Goal: Task Accomplishment & Management: Manage account settings

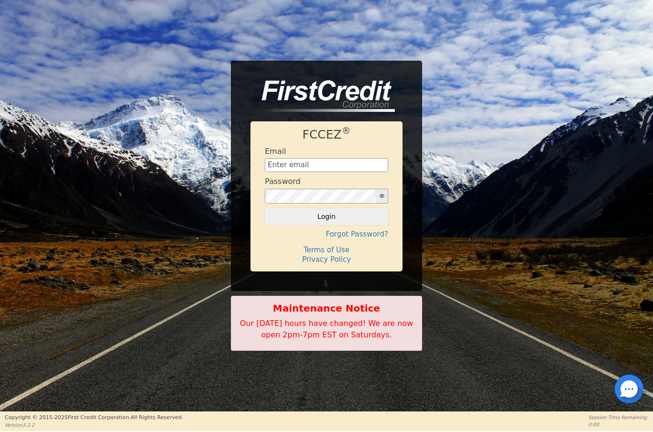
click at [315, 162] on input "text" at bounding box center [326, 165] width 123 height 14
type input "Aldony0418@gmail.com"
click at [357, 222] on button "Login" at bounding box center [326, 216] width 123 height 16
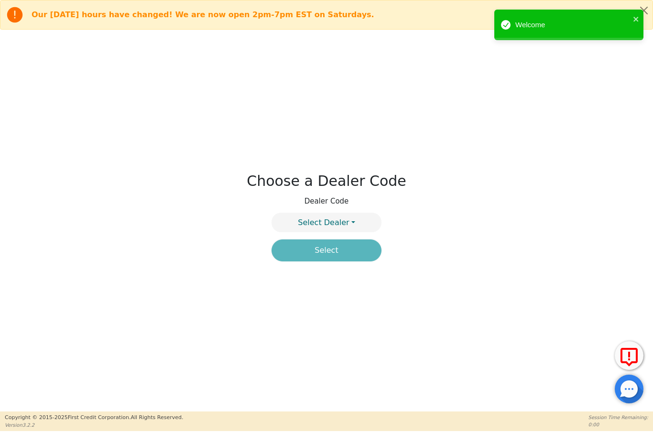
click at [354, 225] on button "Select Dealer" at bounding box center [326, 223] width 110 height 20
click at [355, 247] on link "4394A" at bounding box center [326, 245] width 109 height 13
click at [355, 253] on button "Select" at bounding box center [326, 250] width 110 height 22
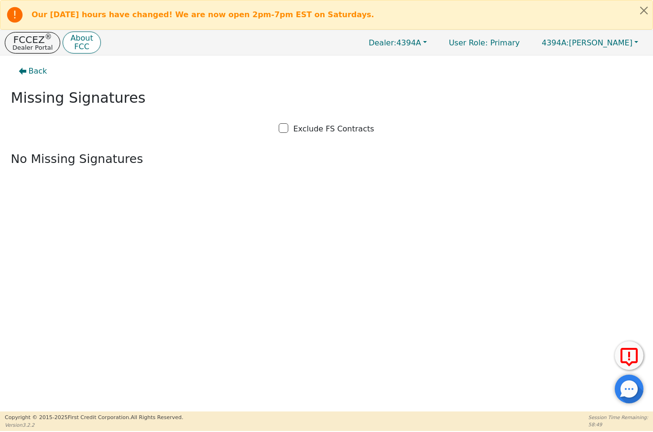
click at [32, 41] on p "FCCEZ ®" at bounding box center [32, 40] width 40 height 10
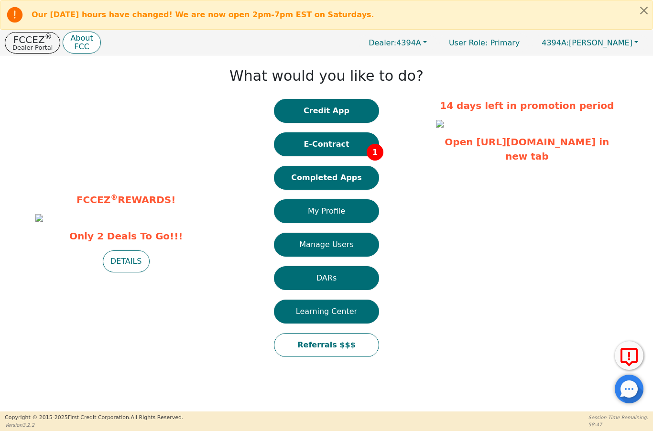
click at [348, 178] on button "Completed Apps" at bounding box center [326, 178] width 105 height 24
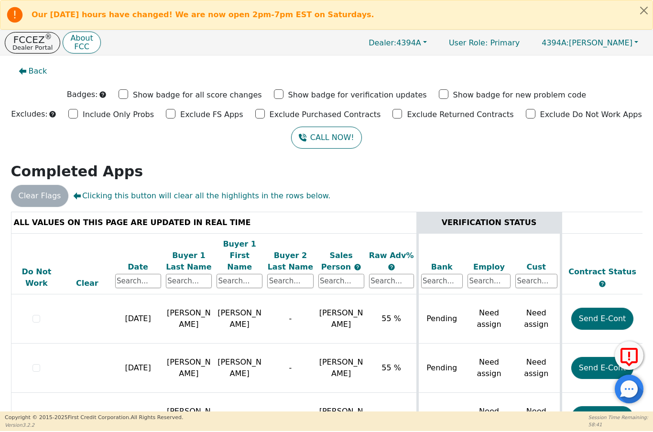
click at [26, 44] on p "Dealer Portal" at bounding box center [32, 47] width 40 height 6
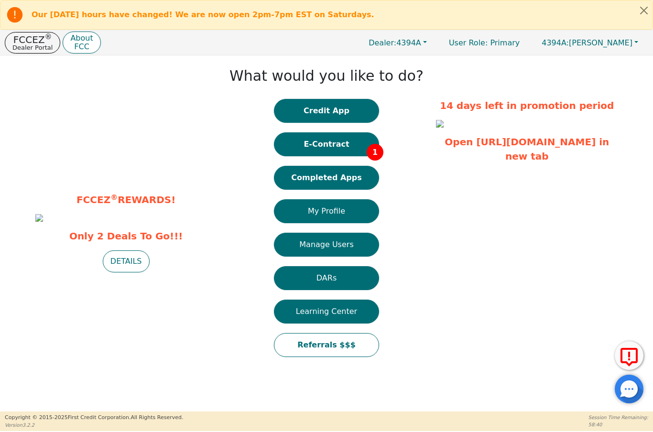
click at [337, 146] on button "E-Contract 1" at bounding box center [326, 144] width 105 height 24
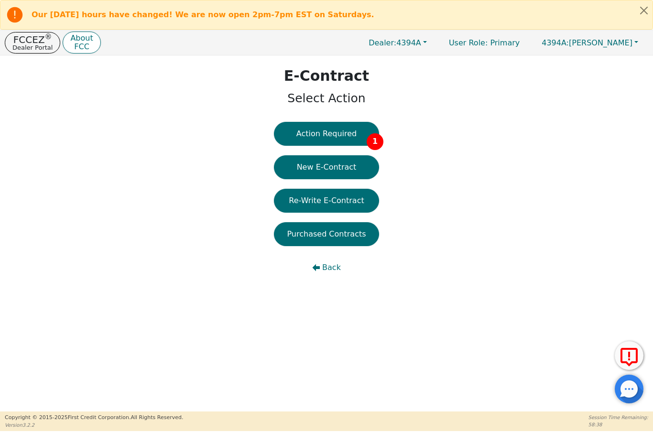
click at [338, 128] on button "Action Required 1" at bounding box center [326, 134] width 105 height 24
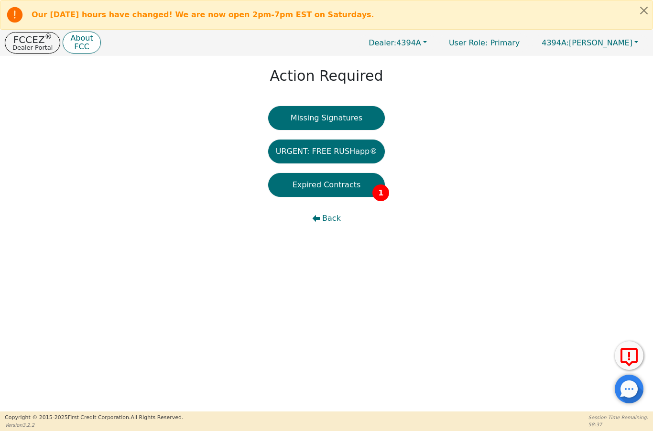
click at [332, 185] on button "Expired Contracts 1" at bounding box center [326, 185] width 117 height 24
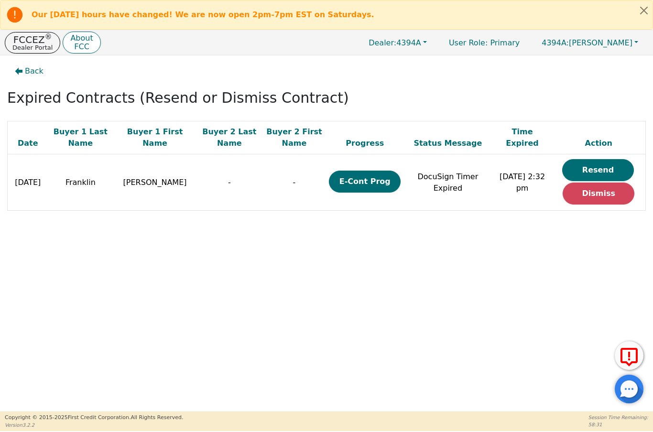
click at [34, 42] on p "FCCEZ ®" at bounding box center [32, 40] width 40 height 10
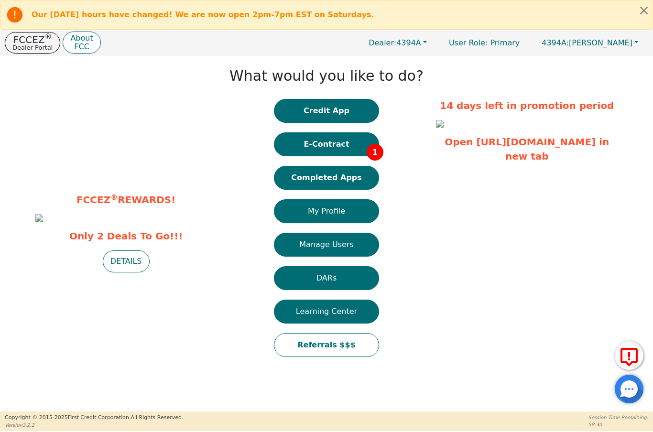
click at [335, 183] on button "Completed Apps" at bounding box center [326, 178] width 105 height 24
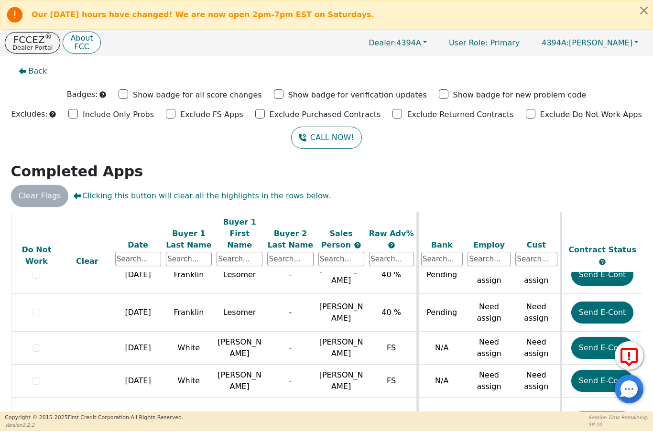
scroll to position [1073, 31]
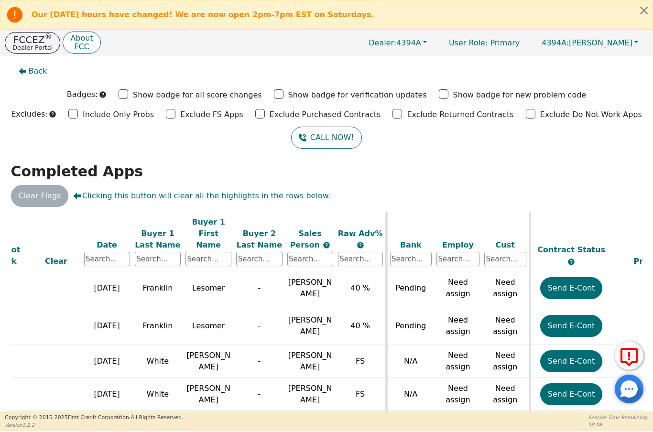
click at [569, 315] on button "Send E-Cont" at bounding box center [571, 326] width 63 height 22
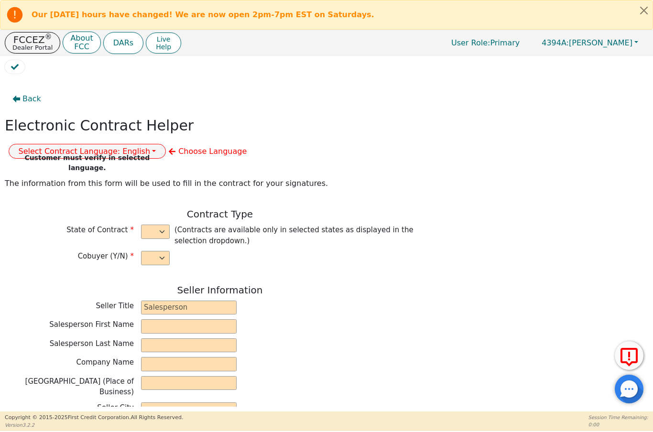
select select "n"
type input "President"
type input "ALDONY"
type input "[PERSON_NAME]"
type input "ALLSELL DBA EAU PURE WATER"
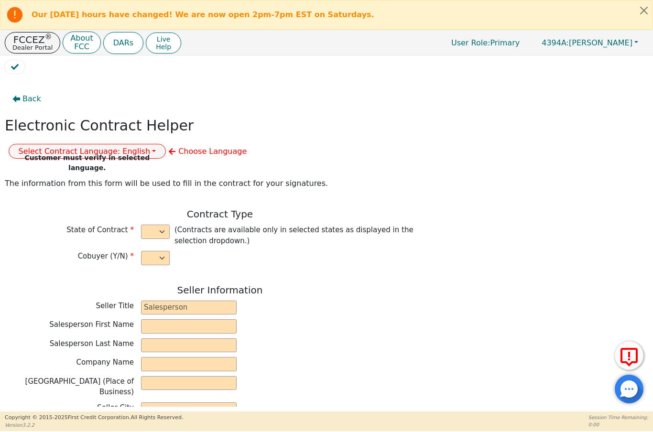
type input "[STREET_ADDRESS]"
type input "BOCA RATON"
select select "FL"
type input "33498"
type input "Lesomer"
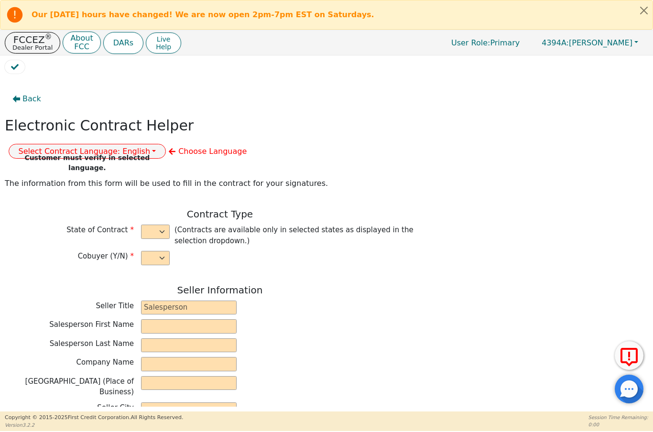
type input "Franklin"
type input "7302 Lakeland Blvd"
type input "Fort Pierce"
select select "FL"
type input "34951"
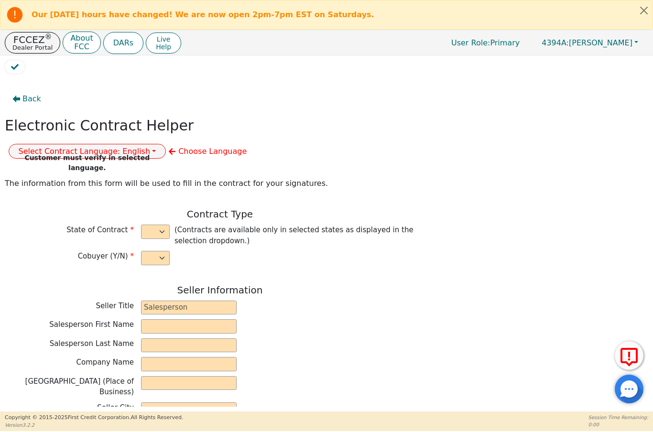
type input "[DATE]"
type input "17.90"
type input "2025-10-02"
type input "60"
type input "0"
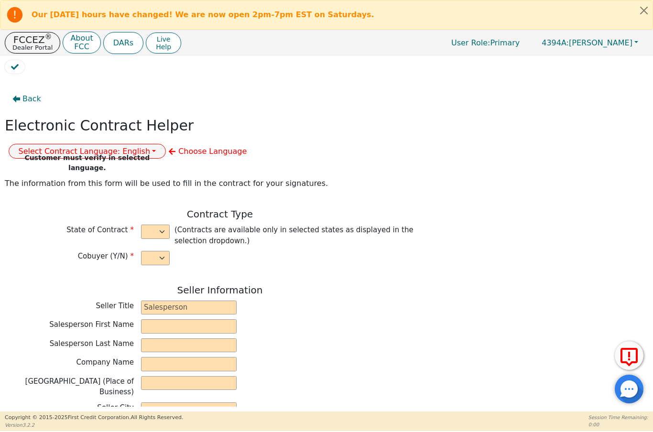
type input "6080181169680"
type input "10000.00"
type input "0.00"
type input "10000.00"
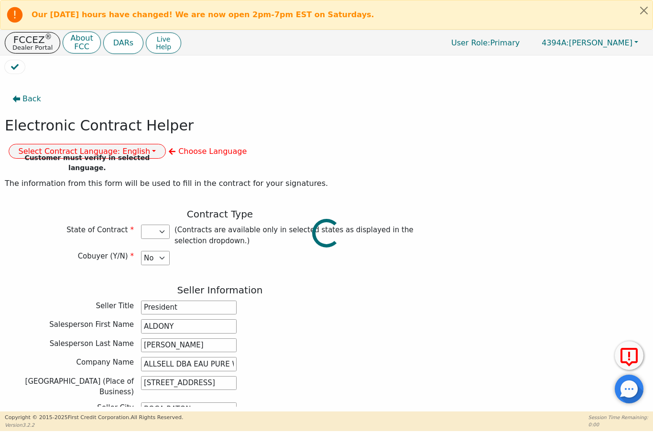
select select "FL"
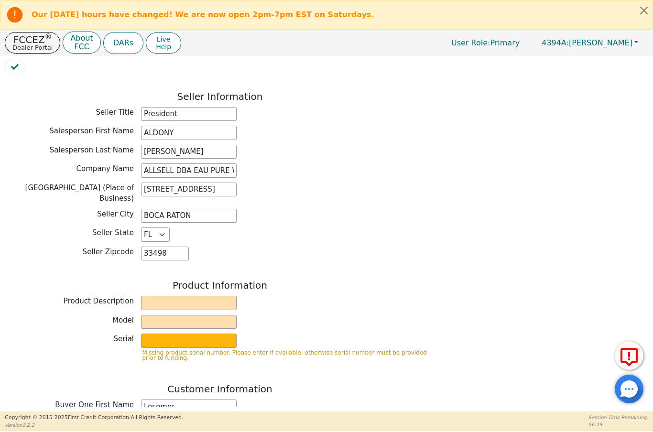
scroll to position [201, 0]
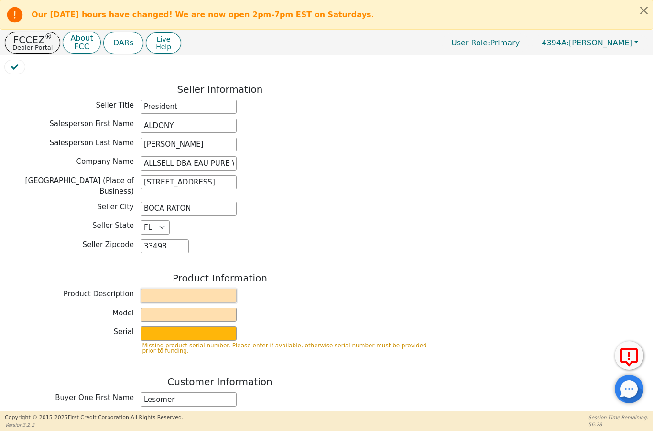
click at [206, 289] on input "text" at bounding box center [189, 296] width 96 height 14
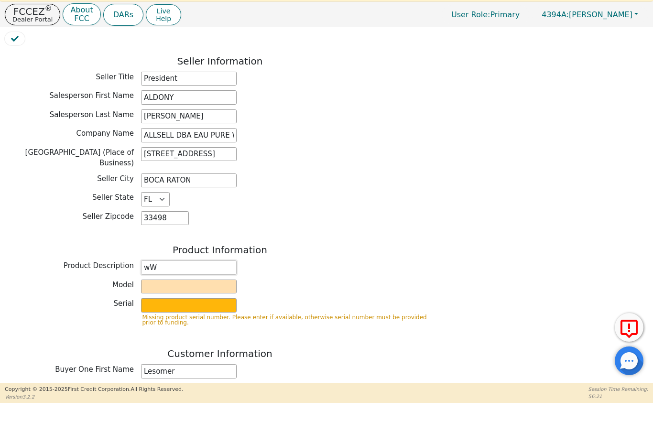
type input "w"
type input "Water Treatment"
type input "Gen Whole House"
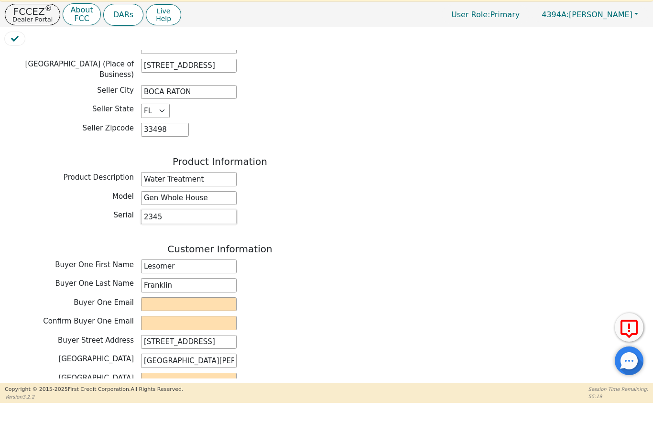
scroll to position [289, 0]
type input "2345"
click at [220, 325] on input "email" at bounding box center [189, 332] width 96 height 14
type input "lesomerfranklin6@gmail.com"
click at [158, 344] on input "email" at bounding box center [189, 351] width 96 height 14
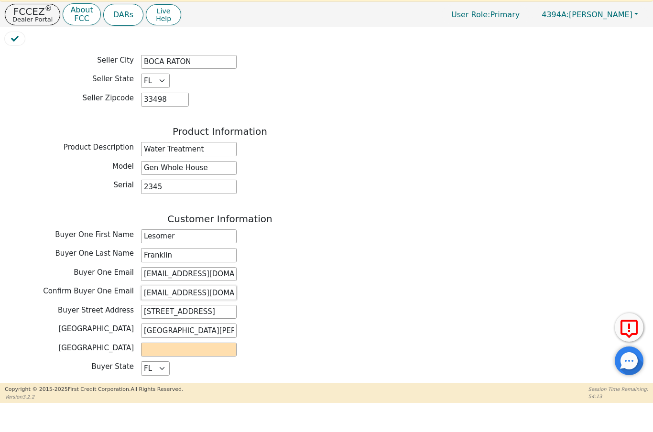
scroll to position [330, 0]
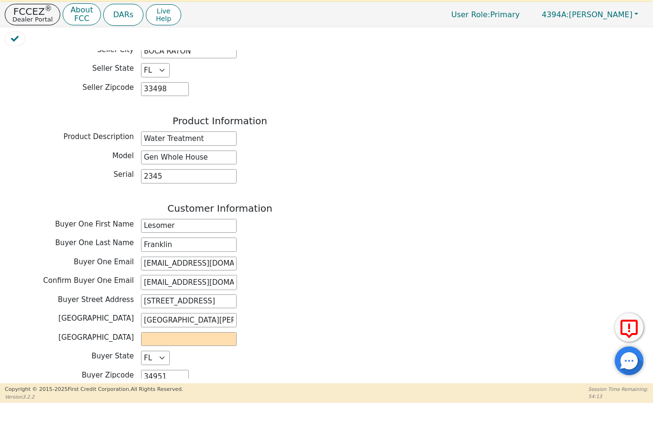
type input "lesomerfranklin6@gmail.com"
click at [202, 360] on input "text" at bounding box center [189, 367] width 96 height 14
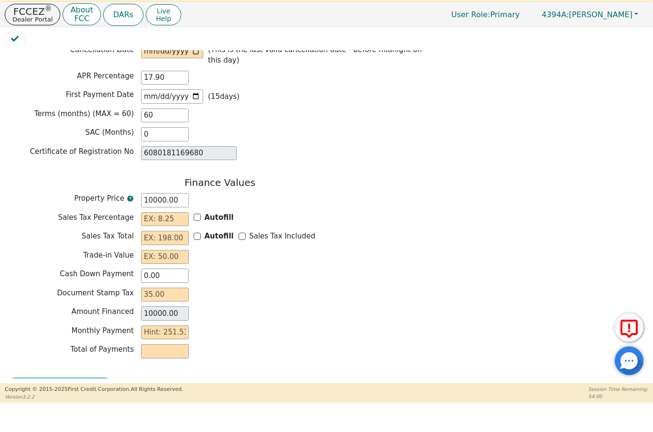
scroll to position [723, 0]
type input "Saint Lucie"
click at [171, 222] on input "10000.00" at bounding box center [165, 229] width 48 height 14
type input "1000000"
type input "1000000.00"
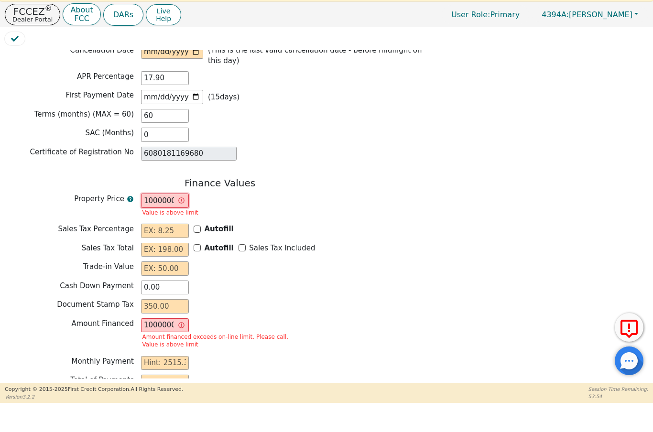
type input "100000"
type input "100000.00"
type input "10000"
type input "10000.00"
type input "1000"
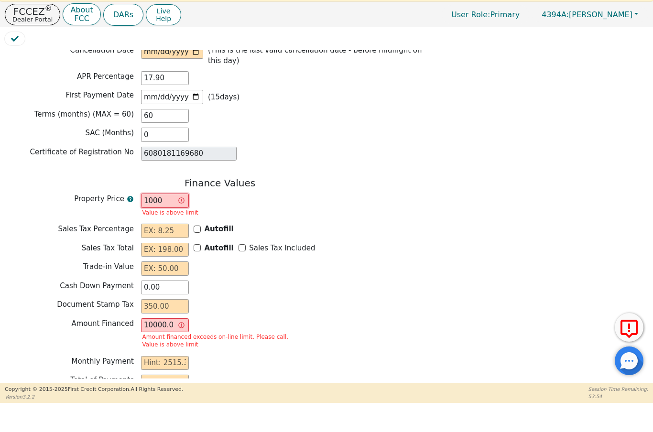
type input "1000.00"
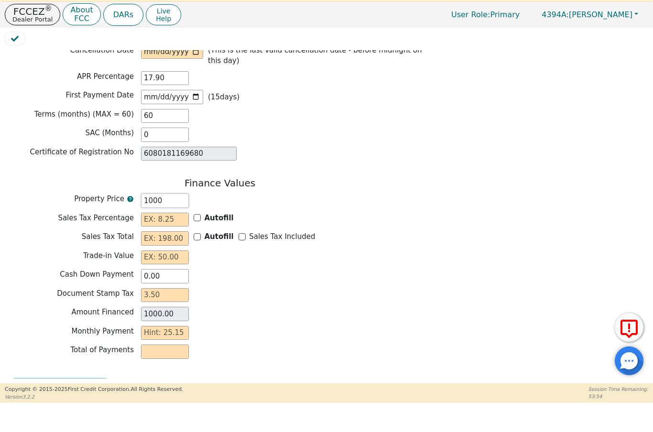
type input "100"
type input "100.00"
type input "00"
type input "0.00"
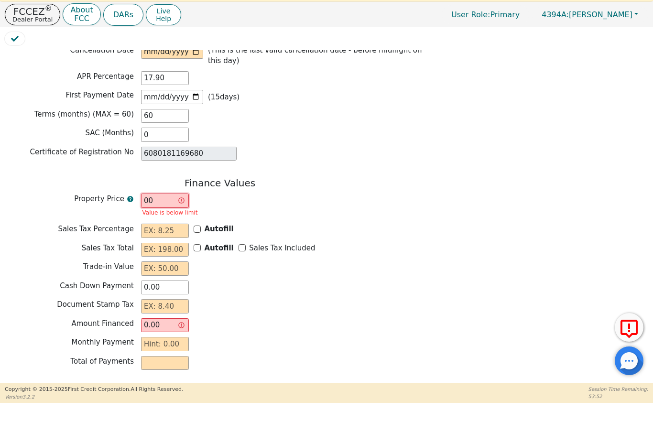
type input "900"
type input "900.00"
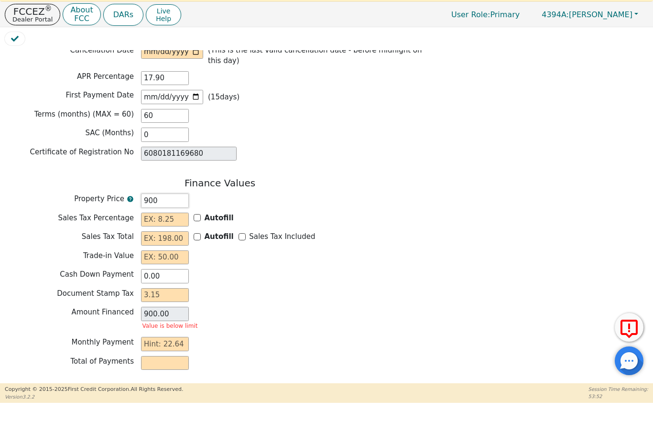
type input "9900"
type input "9900.00"
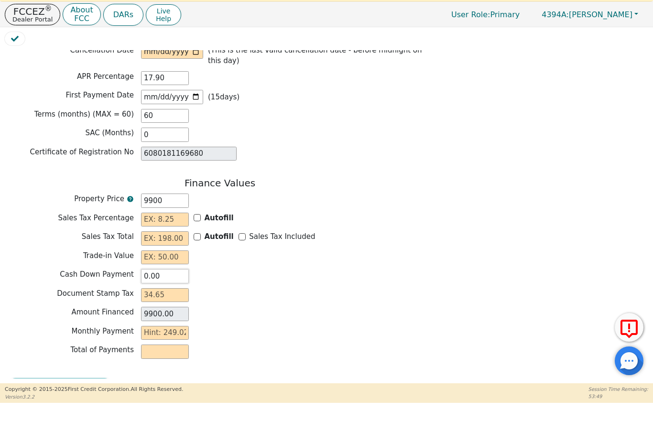
click at [180, 297] on input "0.00" at bounding box center [165, 304] width 48 height 14
type input "9900.00"
click at [188, 241] on input "text" at bounding box center [165, 248] width 48 height 14
click at [205, 242] on b "Autofill" at bounding box center [219, 246] width 29 height 9
click at [201, 242] on input "Autofill" at bounding box center [197, 245] width 7 height 7
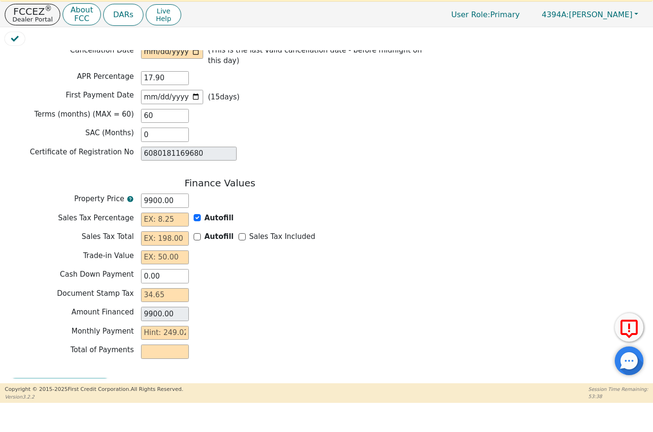
checkbox input "true"
type input "0.00"
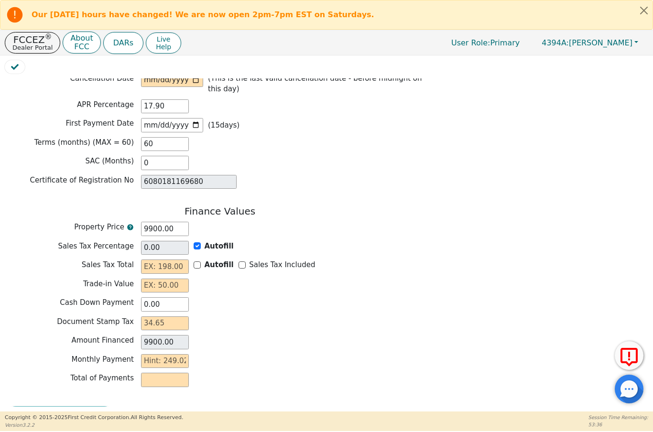
click at [241, 261] on input "Sales Tax Included" at bounding box center [241, 264] width 7 height 7
checkbox input "true"
type input "0.00"
click at [169, 373] on input "text" at bounding box center [165, 380] width 48 height 14
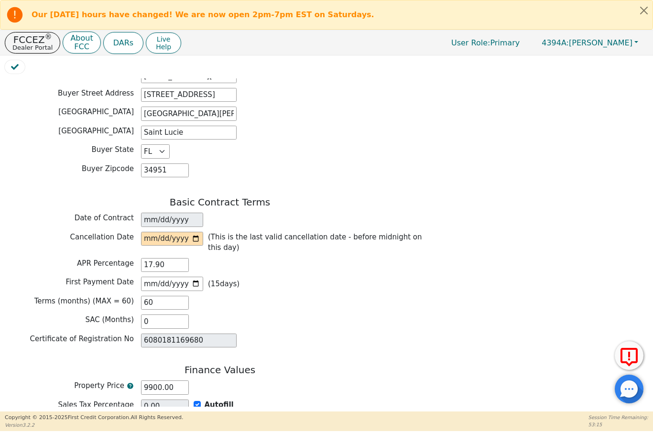
scroll to position [552, 0]
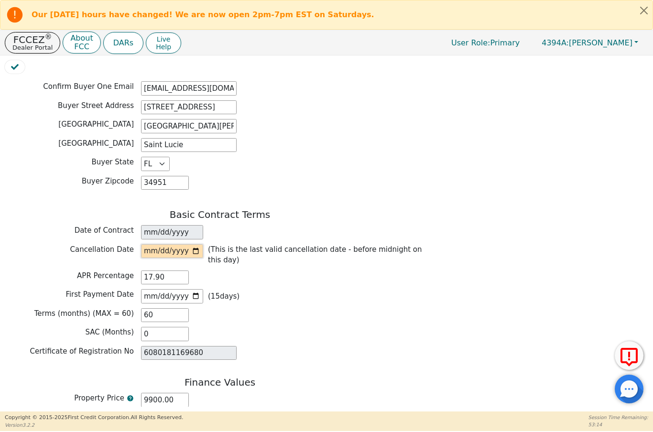
click at [177, 244] on input "date" at bounding box center [172, 251] width 62 height 14
type input "2025-09-22"
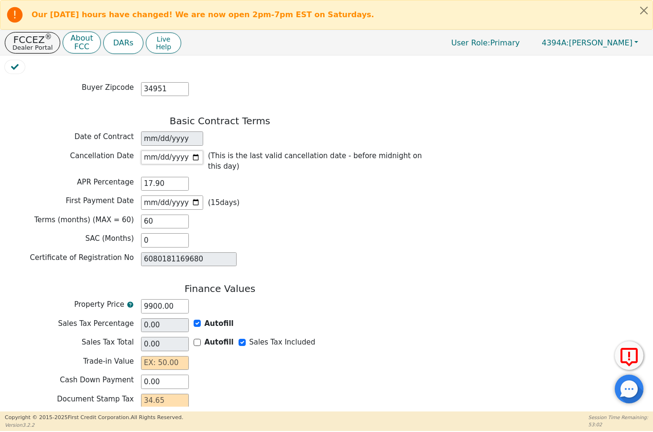
scroll to position [644, 0]
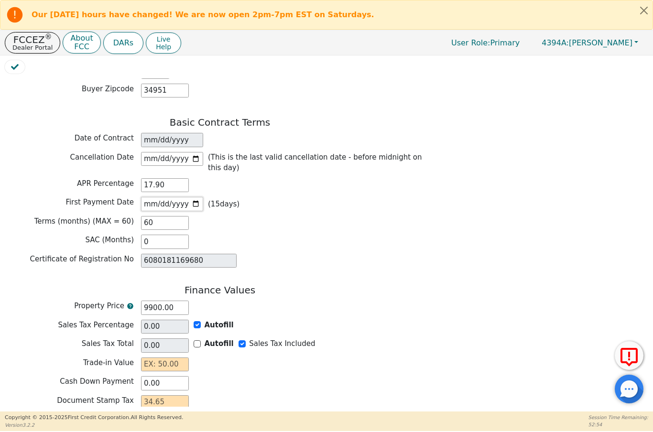
click at [183, 197] on input "2025-10-02" at bounding box center [172, 204] width 62 height 14
click at [179, 197] on input "2025-10-02" at bounding box center [172, 204] width 62 height 14
type input "2025-10-22"
click at [172, 152] on input "2025-09-22" at bounding box center [172, 159] width 62 height 14
type input "[DATE]"
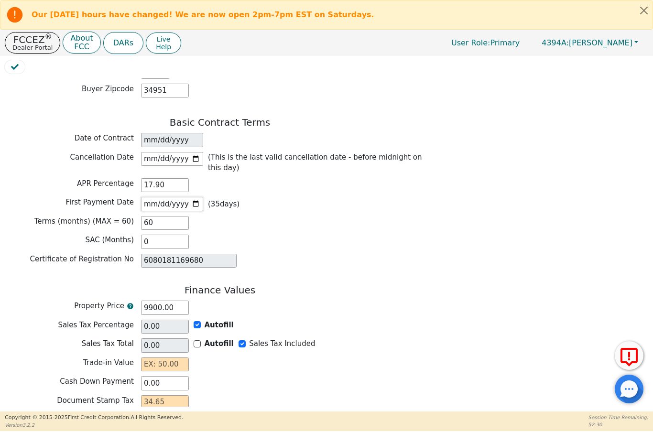
click at [181, 197] on input "2025-10-22" at bounding box center [172, 204] width 62 height 14
type input "[DATE]"
click at [299, 224] on div "Basic Contract Terms Date of Contract 2025-09-17 Cancellation Date 2025-09-20 (…" at bounding box center [220, 193] width 430 height 153
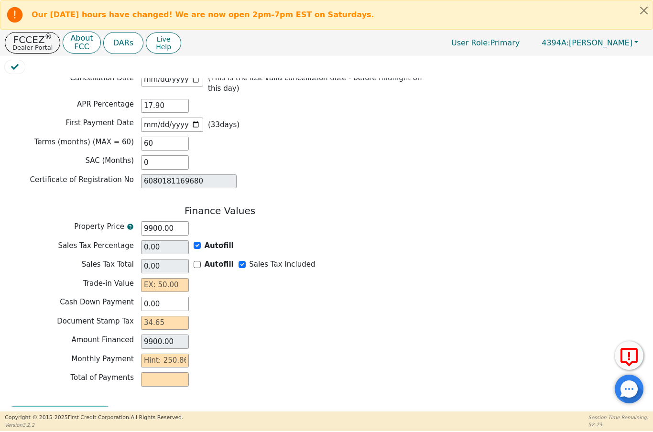
scroll to position [723, 0]
click at [63, 406] on div "Review & Begin Contract" at bounding box center [220, 417] width 430 height 22
click at [60, 406] on div "Review & Begin Contract" at bounding box center [220, 417] width 430 height 22
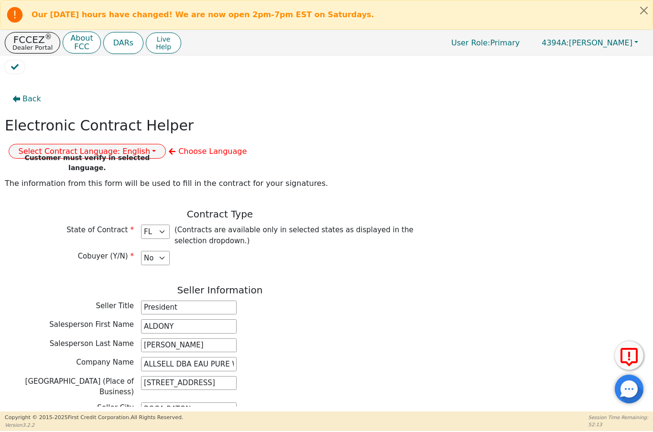
scroll to position [0, 0]
click at [166, 144] on button "Select Contract Language: English" at bounding box center [88, 151] width 158 height 15
click at [85, 165] on link "English" at bounding box center [47, 171] width 76 height 13
click at [442, 278] on div "Back Electronic Contract Helper Select Contract Language: English English Spani…" at bounding box center [326, 242] width 643 height 328
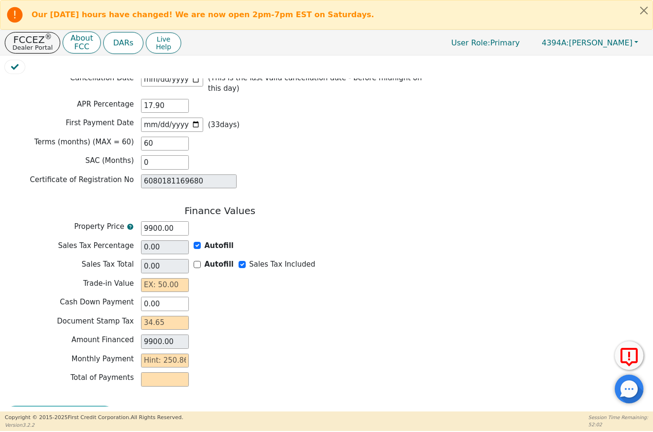
scroll to position [723, 0]
click at [58, 406] on div "Review & Begin Contract" at bounding box center [220, 417] width 430 height 22
click at [79, 406] on div "Review & Begin Contract" at bounding box center [220, 417] width 430 height 22
click at [62, 406] on div "Review & Begin Contract" at bounding box center [220, 417] width 430 height 22
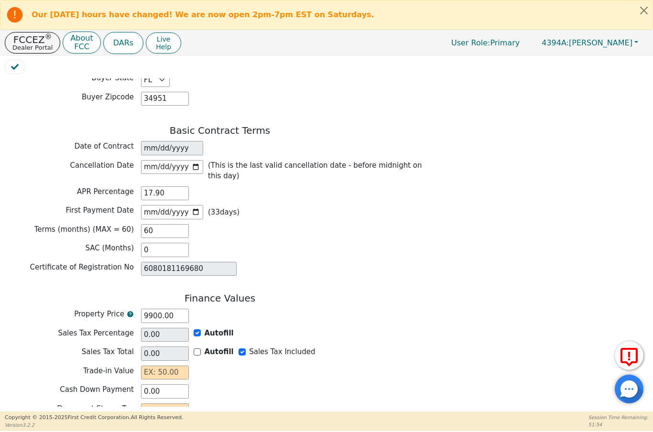
scroll to position [637, 0]
click at [157, 365] on input "text" at bounding box center [165, 372] width 48 height 14
click at [368, 308] on div "Property Price 9900.00" at bounding box center [220, 315] width 430 height 14
type input "0.00"
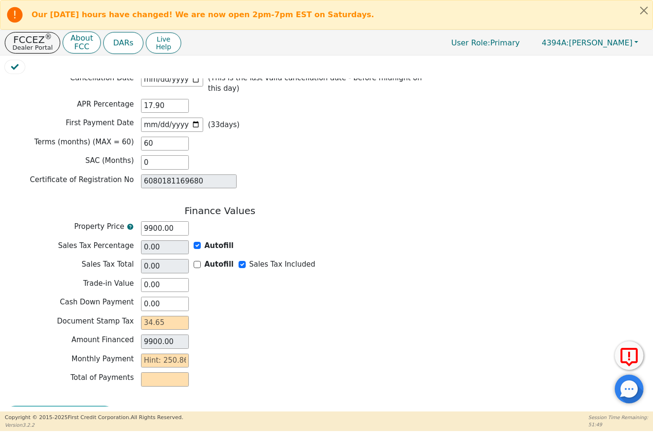
scroll to position [723, 0]
click at [62, 406] on div "Review & Begin Contract" at bounding box center [220, 417] width 430 height 22
click at [65, 406] on div "Review & Begin Contract" at bounding box center [220, 417] width 430 height 22
click at [73, 406] on div "Review & Begin Contract" at bounding box center [220, 417] width 430 height 22
click at [143, 316] on input "text" at bounding box center [165, 323] width 48 height 14
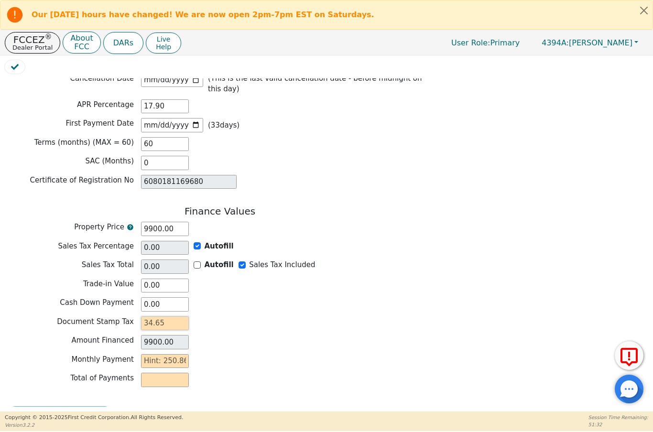
type input "3"
type input "9903.00"
type input "34"
type input "9934.00"
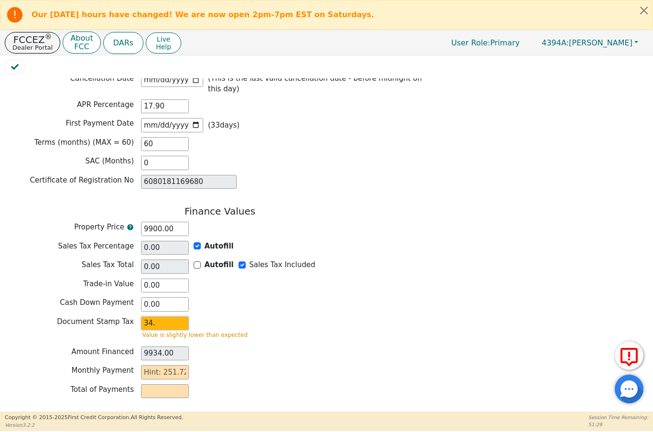
type input "34.6"
type input "9934.60"
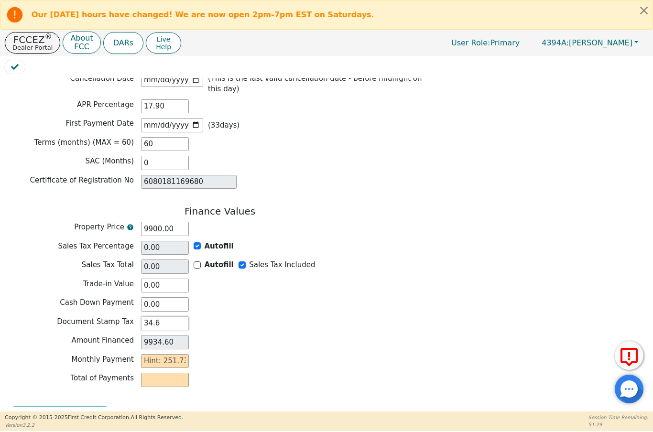
type input "34.65"
type input "9934.65"
type input "34.65"
click at [235, 354] on div "Monthly Payment" at bounding box center [220, 361] width 430 height 14
click at [148, 354] on input "text" at bounding box center [165, 361] width 48 height 14
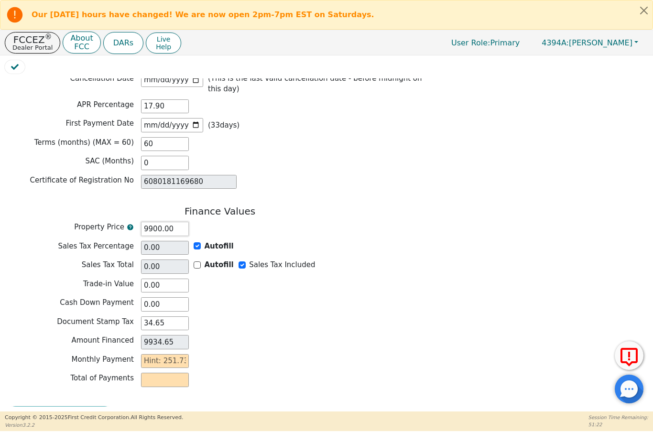
click at [154, 222] on input "9900.00" at bounding box center [165, 229] width 48 height 14
type input "990.00"
type input "1024.65"
type input "99.00"
type input "133.65"
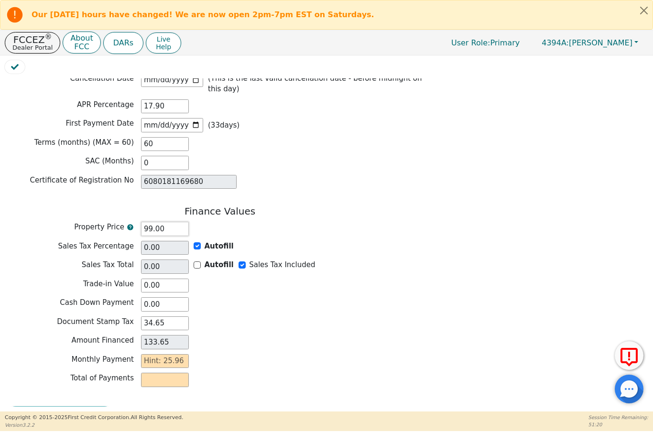
type input "9.00"
type input "43.65"
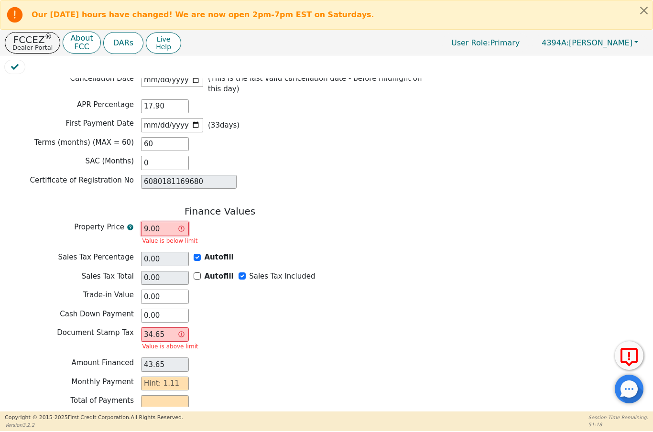
type input "98.00"
type input "132.65"
type input "988.00"
type input "1022.65"
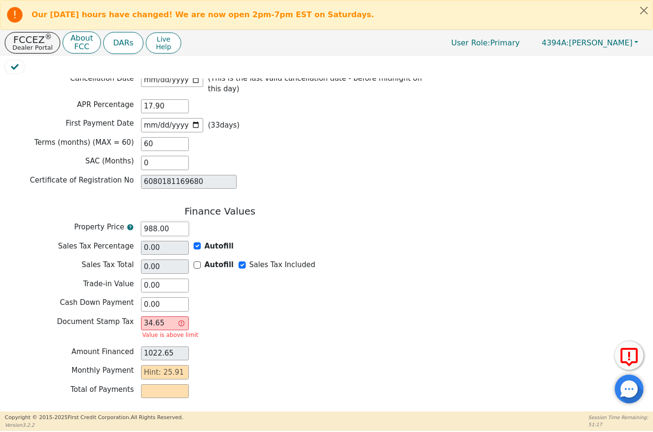
type input "9880.00"
type input "9914.65"
type input "9880.00"
click at [301, 316] on div "Document Stamp Tax 34.65 Value is above limit" at bounding box center [220, 330] width 430 height 28
click at [157, 346] on input "9914.65" at bounding box center [165, 353] width 48 height 14
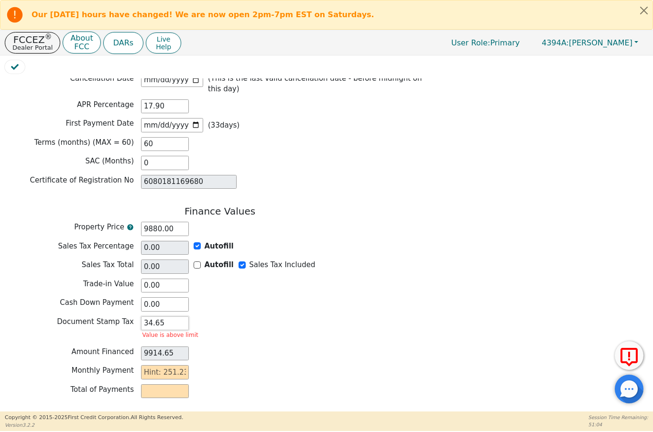
click at [173, 316] on input "34.65" at bounding box center [165, 323] width 48 height 14
type input "34.6"
type input "9914.60"
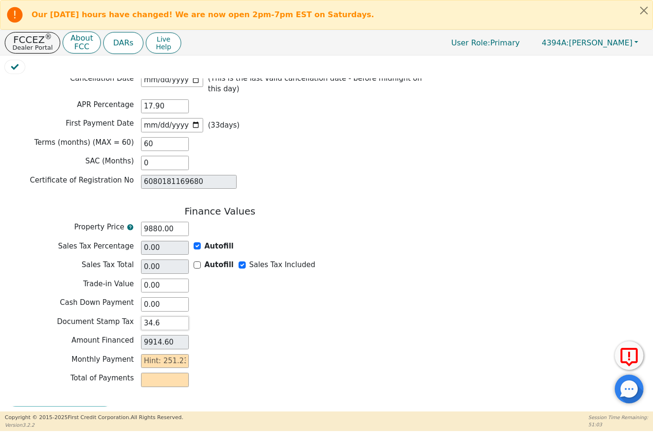
type input "34."
type input "9914.00"
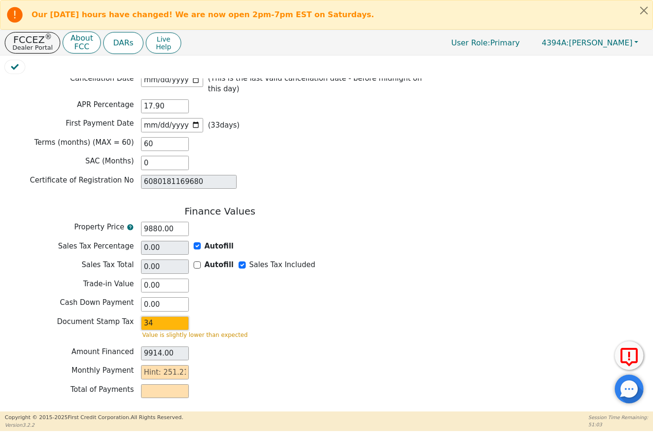
type input "3"
type input "9883.00"
type input "9880.00"
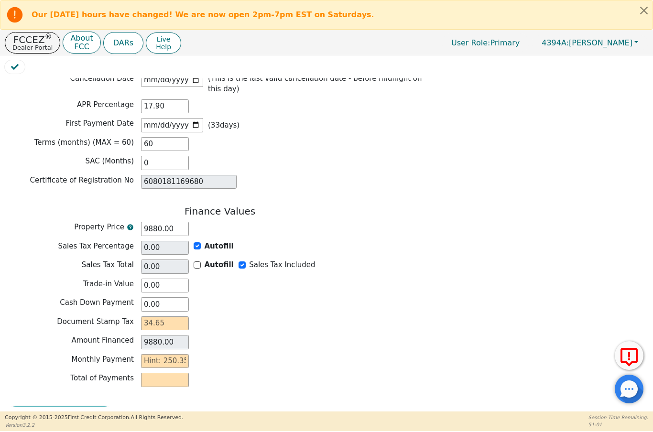
click at [313, 335] on div "Amount Financed 9880.00" at bounding box center [220, 342] width 430 height 14
click at [150, 316] on input "text" at bounding box center [165, 323] width 48 height 14
type input "3"
type input "9883.00"
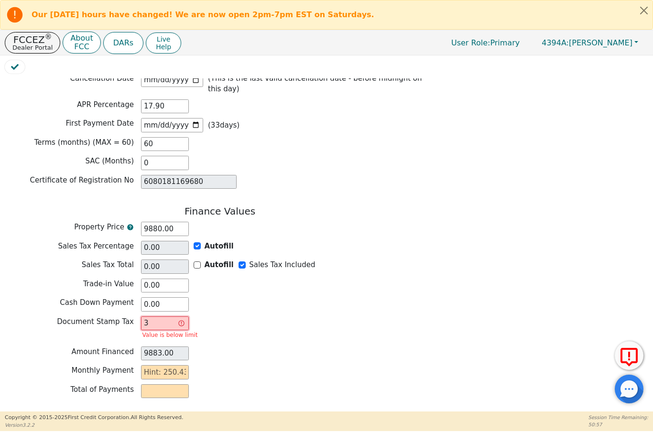
type input "34"
type input "9914.00"
type input "34.6"
type input "9914.60"
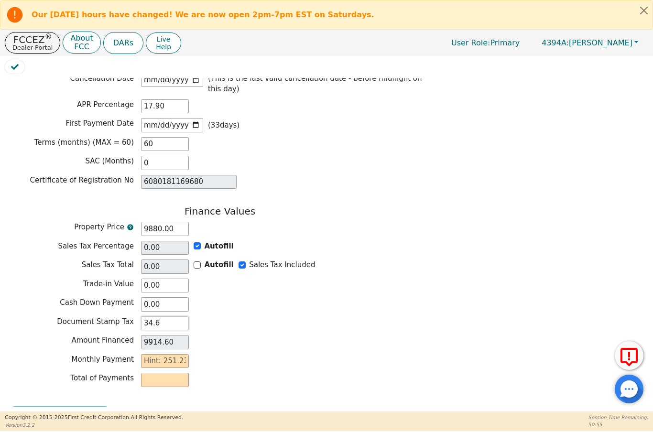
type input "34.65"
type input "9914.65"
type input "34.65"
click at [231, 323] on div "Finance Values Property Price 9880.00 Sales Tax Percentage 0.00 Autofill Sales …" at bounding box center [220, 299] width 430 height 186
click at [173, 222] on input "9880.00" at bounding box center [165, 229] width 48 height 14
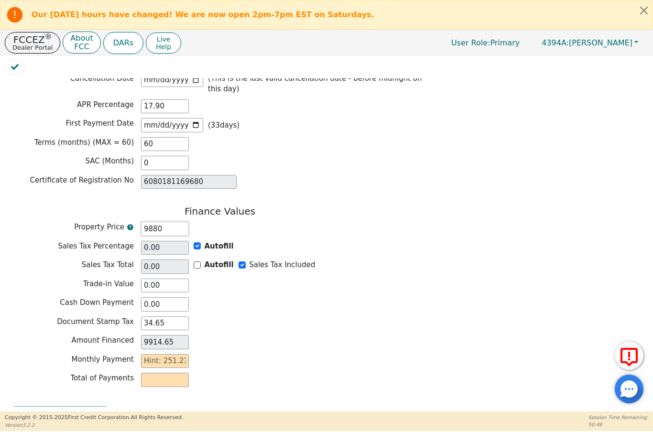
type input "988"
type input "1022.65"
type input "98"
type input "132.65"
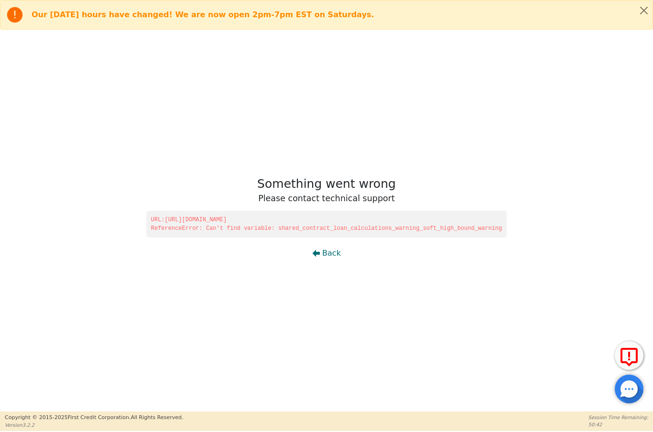
click at [324, 257] on span "Back" at bounding box center [331, 253] width 19 height 11
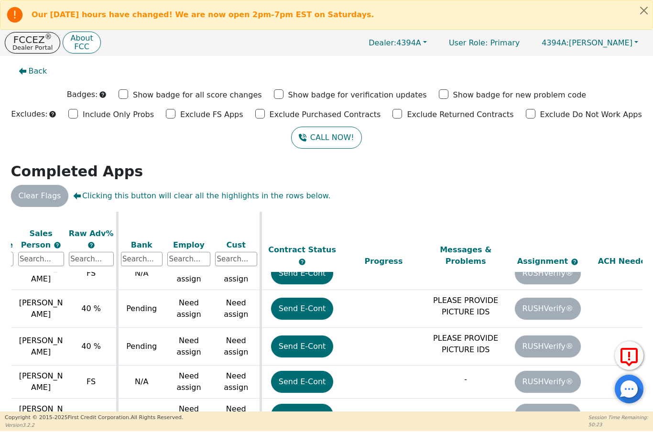
scroll to position [1053, 301]
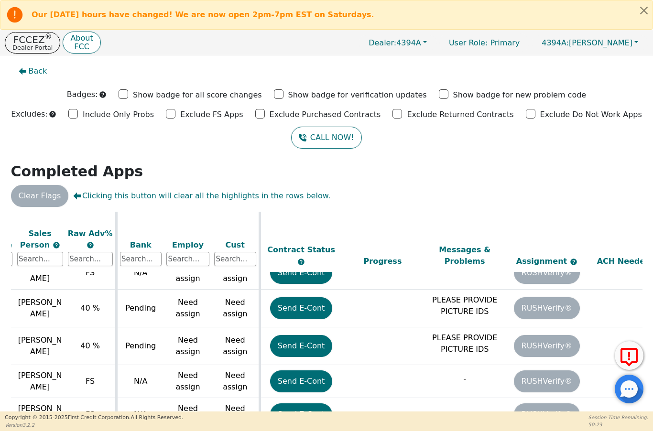
click at [306, 335] on button "Send E-Cont" at bounding box center [301, 346] width 63 height 22
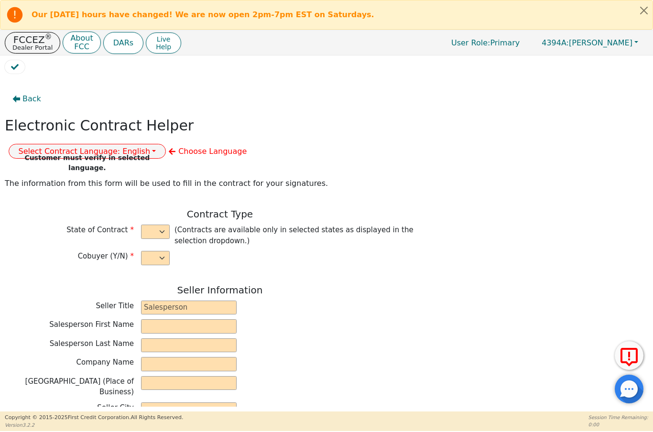
select select "n"
type input "President"
type input "ALDONY"
type input "[PERSON_NAME]"
type input "ALLSELL DBA EAU PURE WATER"
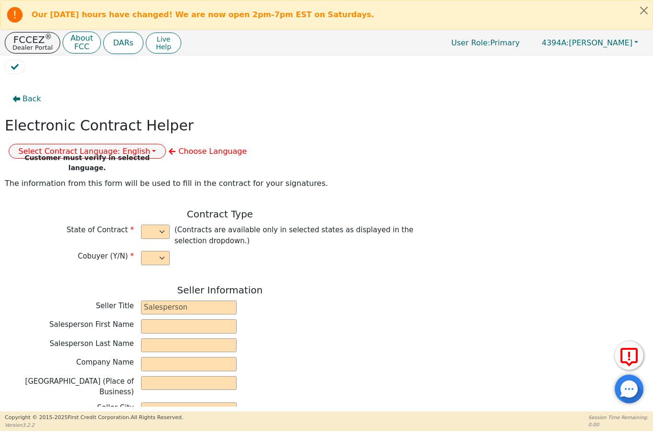
type input "[STREET_ADDRESS]"
type input "BOCA RATON"
select select "FL"
type input "33498"
type input "Lesomer"
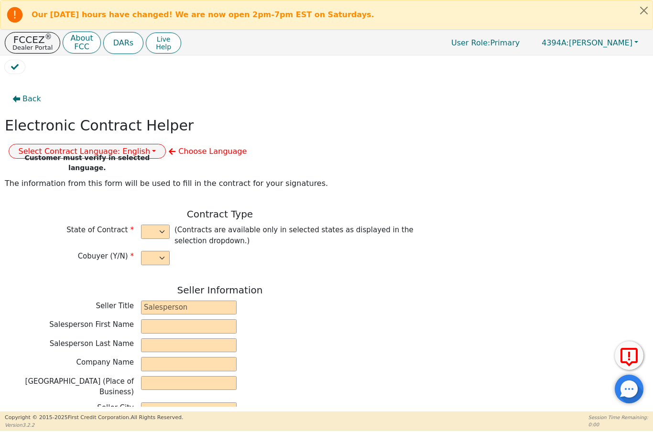
type input "Franklin"
type input "7302 Lakeland Blvd"
type input "Fort Pierce"
select select "FL"
type input "34951"
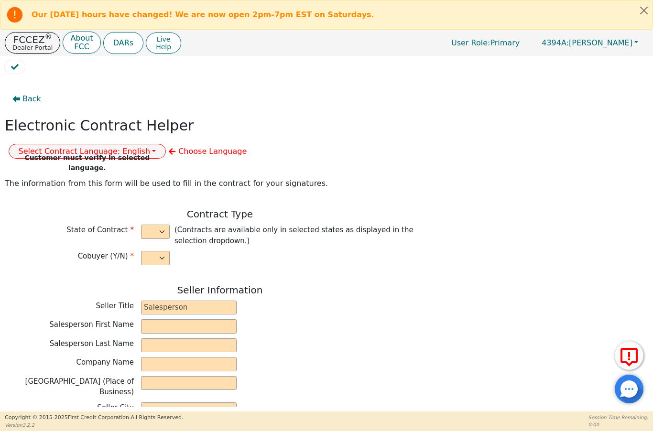
type input "[DATE]"
type input "17.90"
type input "2025-10-02"
type input "60"
type input "0"
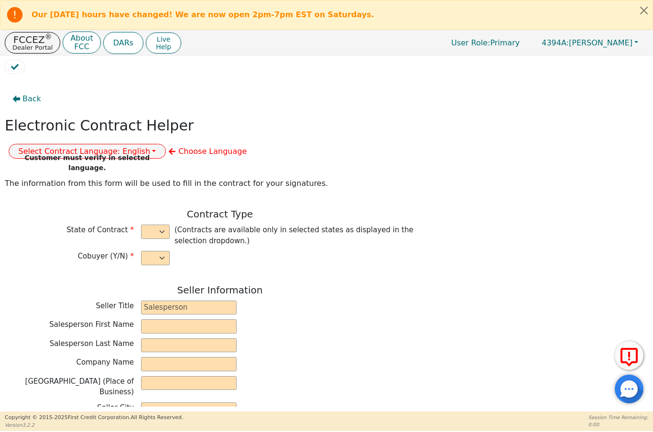
type input "6080181169680"
type input "10000.00"
type input "0.00"
type input "10000.00"
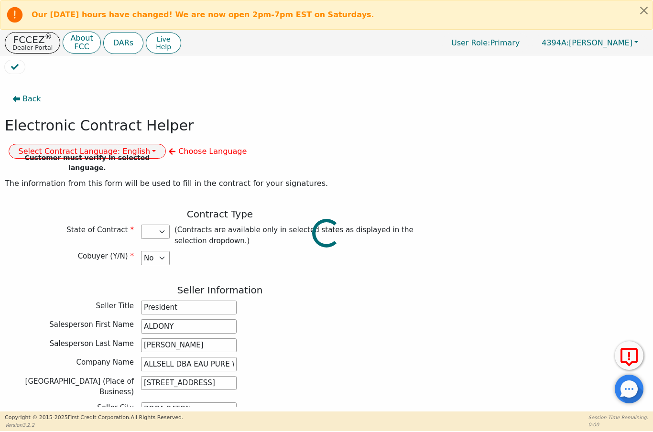
select select "FL"
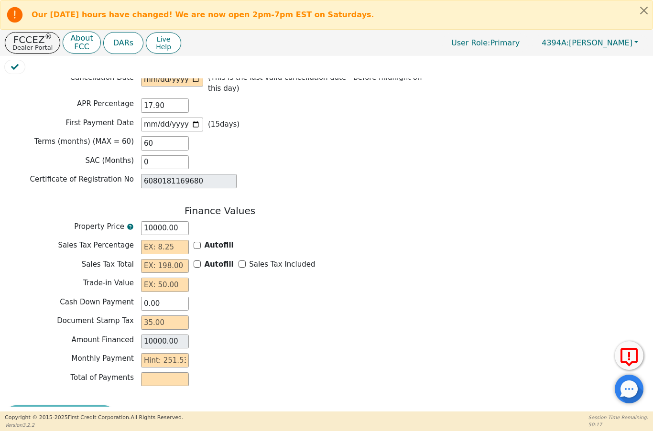
scroll to position [739, 0]
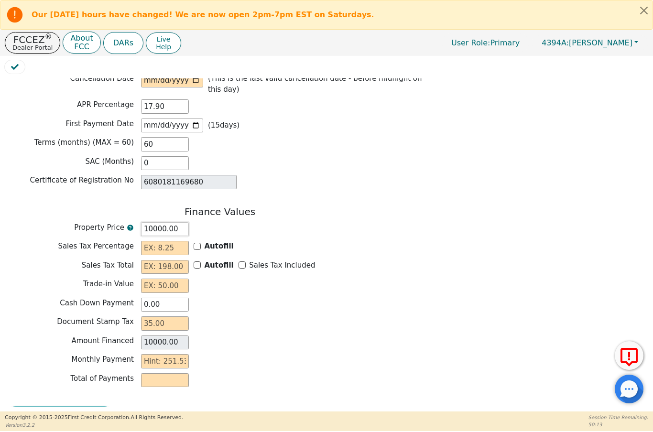
click at [183, 222] on input "10000.00" at bounding box center [165, 229] width 48 height 14
type input "1000"
type input "1000.00"
type input "100"
type input "100.00"
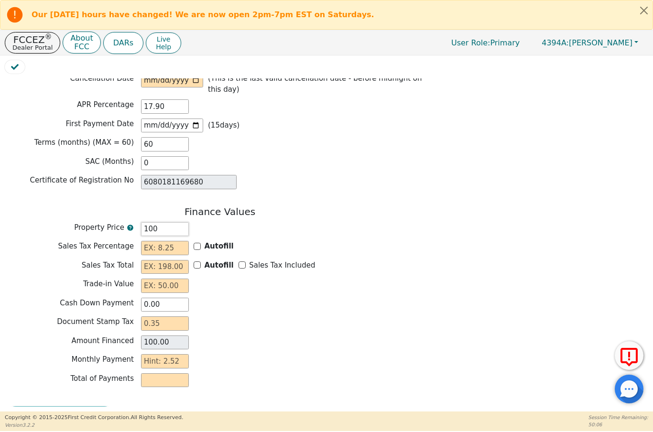
type input "10"
type input "10.00"
type input "1"
type input "1.00"
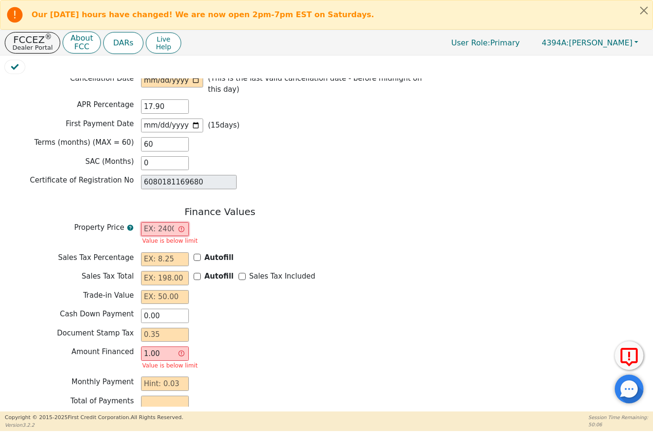
type input "0.00"
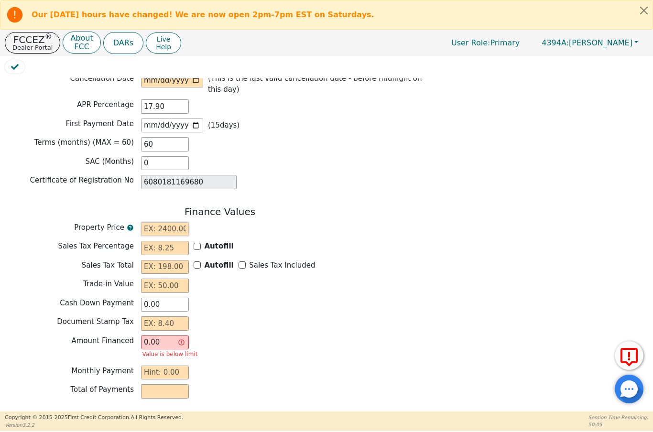
type input "9"
type input "9.00"
type input "99"
type input "99.00"
type input "990"
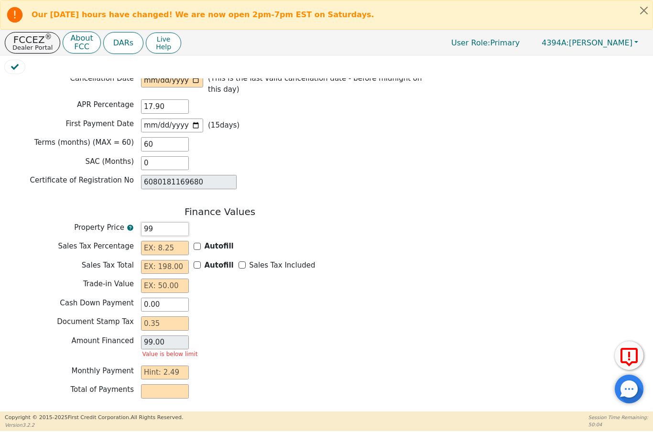
type input "990.00"
type input "9900"
type input "9900.00"
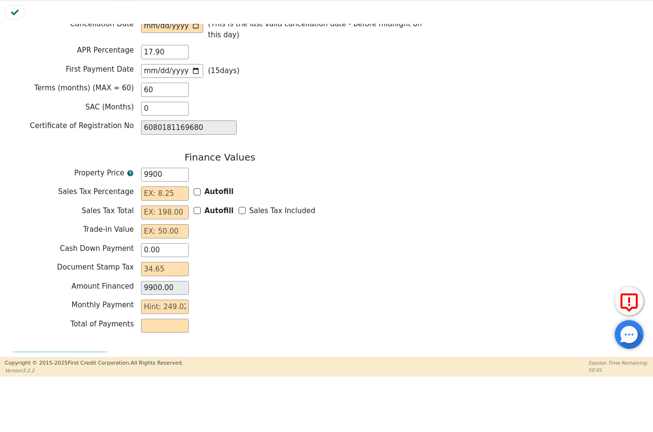
click at [236, 279] on div "Trade-in Value" at bounding box center [220, 286] width 430 height 14
type input "9900.00"
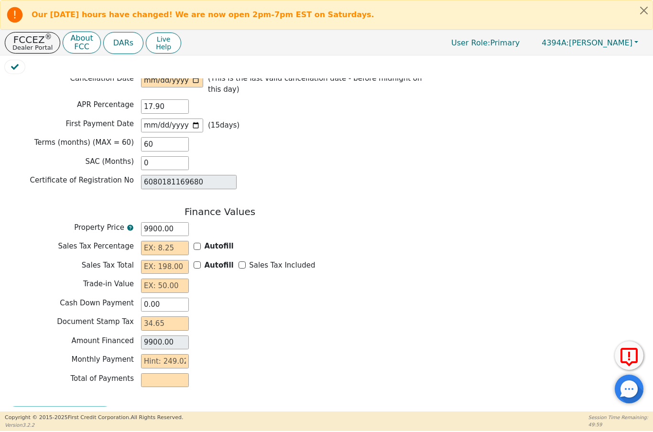
click at [199, 243] on input "Autofill" at bounding box center [197, 246] width 7 height 7
checkbox input "true"
type input "0.00"
click at [152, 260] on input "text" at bounding box center [165, 267] width 48 height 14
type input "0"
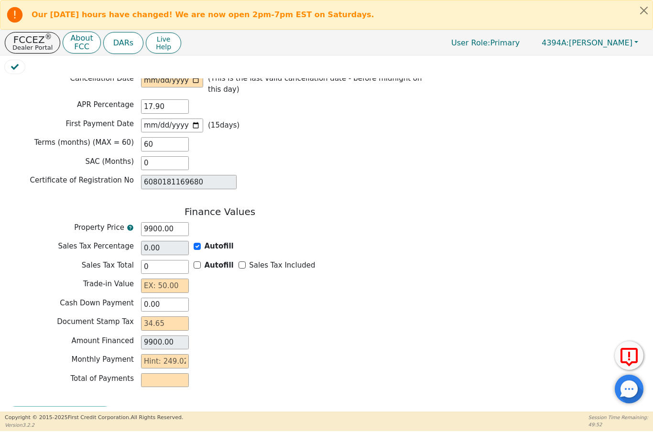
click at [238, 261] on input "Sales Tax Included" at bounding box center [241, 264] width 7 height 7
checkbox input "true"
type input "0.00"
click at [150, 279] on input "text" at bounding box center [165, 286] width 48 height 14
click at [181, 298] on input "0.00" at bounding box center [165, 305] width 48 height 14
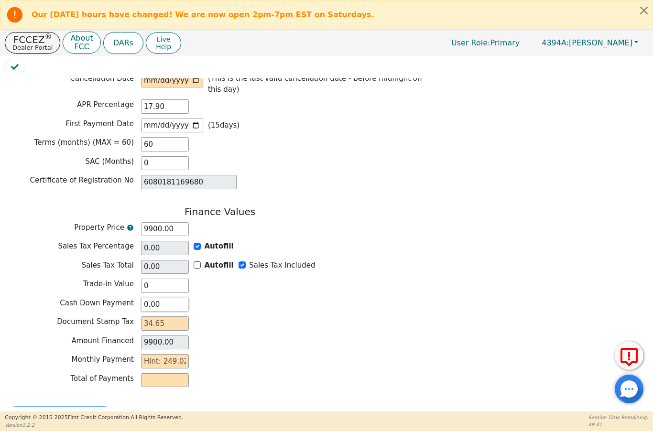
type input "0.00"
click at [171, 316] on input "text" at bounding box center [165, 323] width 48 height 14
type input "3"
type input "9903.00"
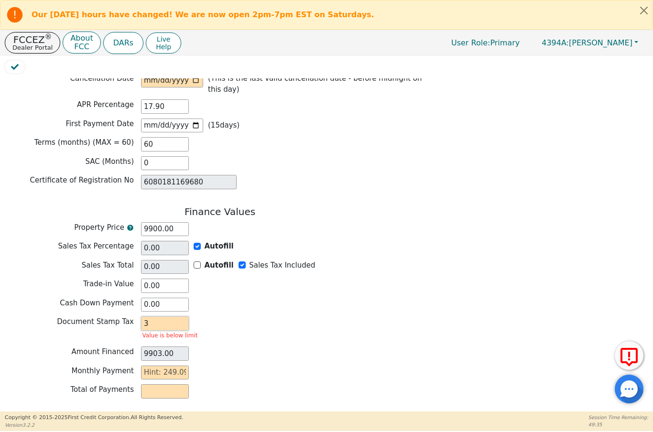
type input "34"
type input "9934.00"
type input "34.6"
type input "9934.60"
type input "34.65"
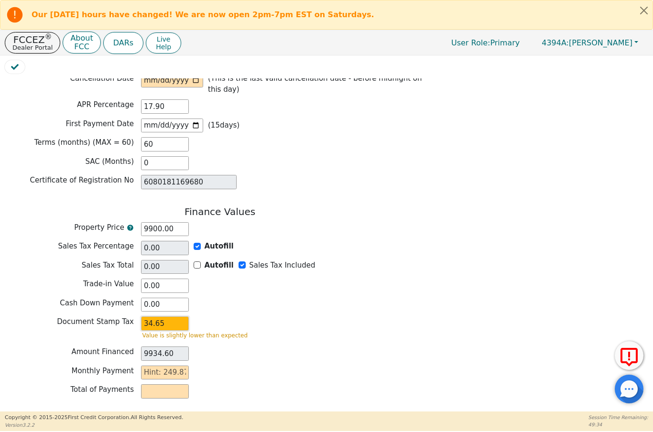
type input "9934.65"
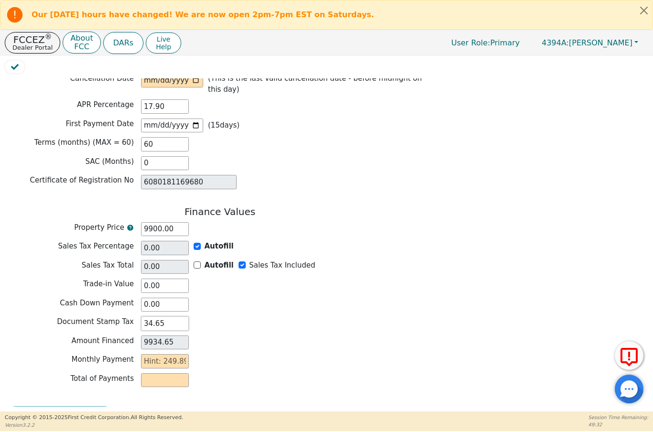
type input "34.65"
click at [227, 354] on div "Monthly Payment" at bounding box center [220, 361] width 430 height 14
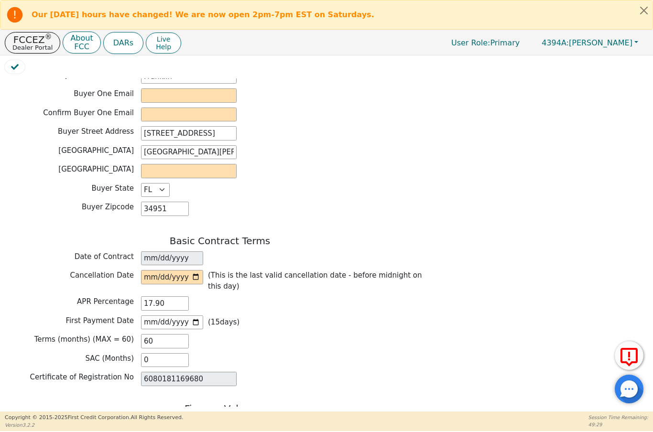
scroll to position [542, 0]
click at [165, 271] on input "date" at bounding box center [172, 278] width 62 height 14
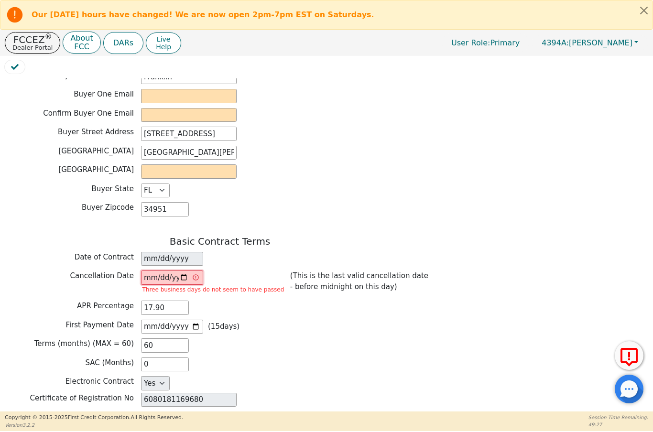
type input "[DATE]"
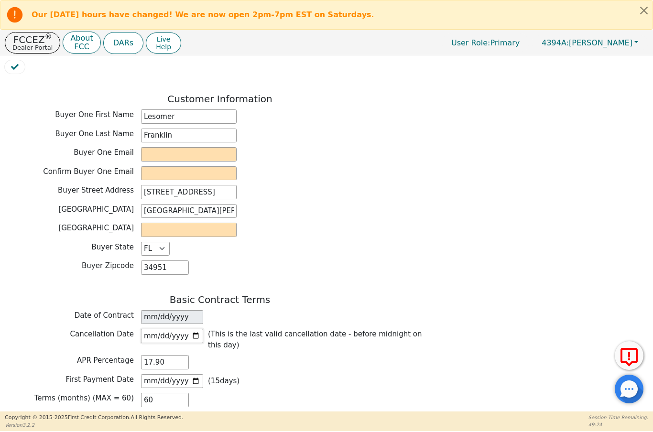
scroll to position [476, 0]
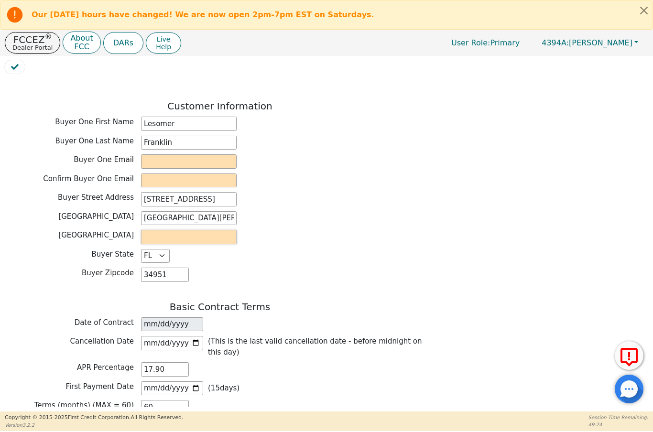
click at [188, 230] on input "text" at bounding box center [189, 237] width 96 height 14
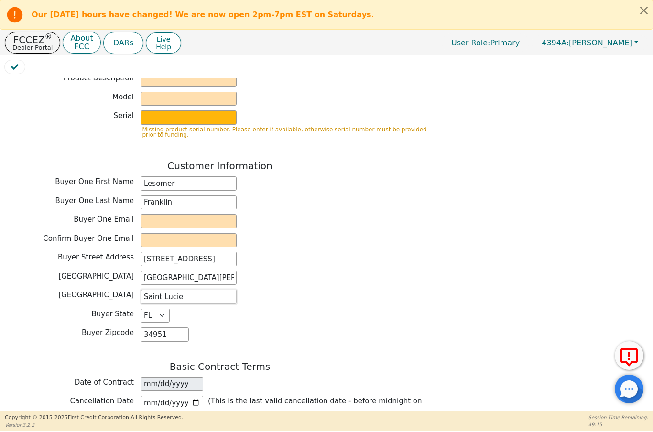
scroll to position [414, 0]
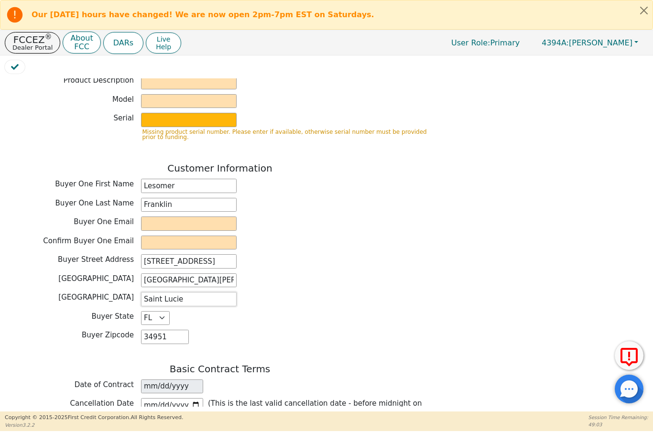
type input "Saint Lucie"
click at [166, 216] on input "email" at bounding box center [189, 223] width 96 height 14
type input "lesomerfranklin6@gmail.com"
click at [160, 236] on input "email" at bounding box center [189, 243] width 96 height 14
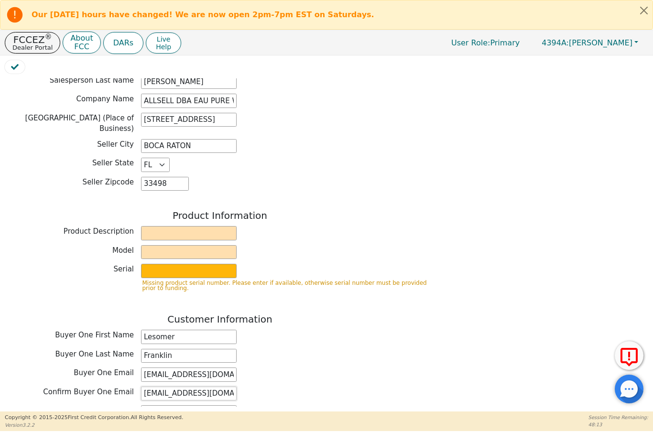
scroll to position [257, 0]
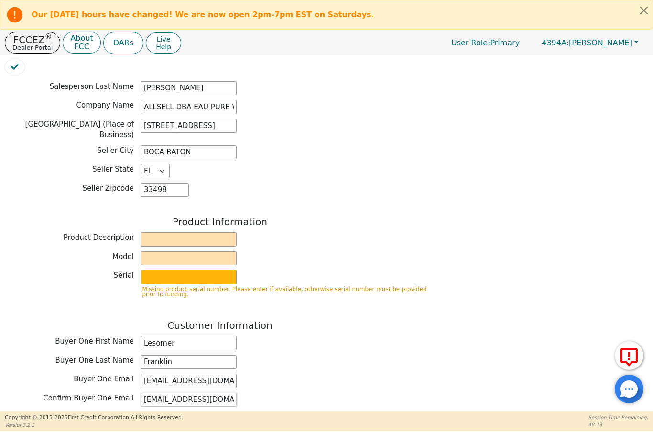
type input "lesomerfranklin6@gmail.com"
click at [198, 232] on input "text" at bounding box center [189, 239] width 96 height 14
click at [192, 251] on input "text" at bounding box center [189, 258] width 96 height 14
type input "Water Treatment"
type input "Whole House Gen"
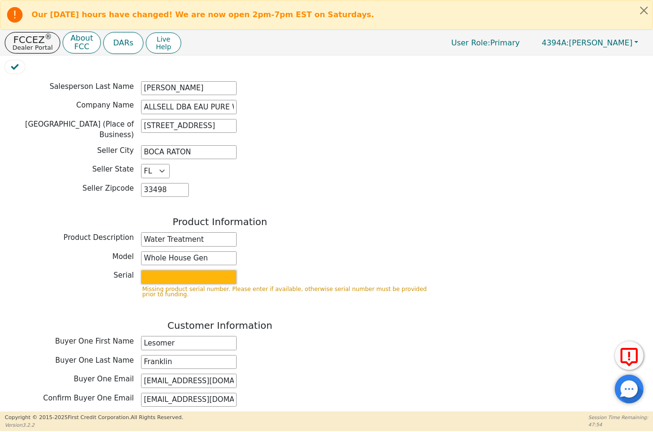
click at [169, 270] on input "text" at bounding box center [189, 277] width 96 height 14
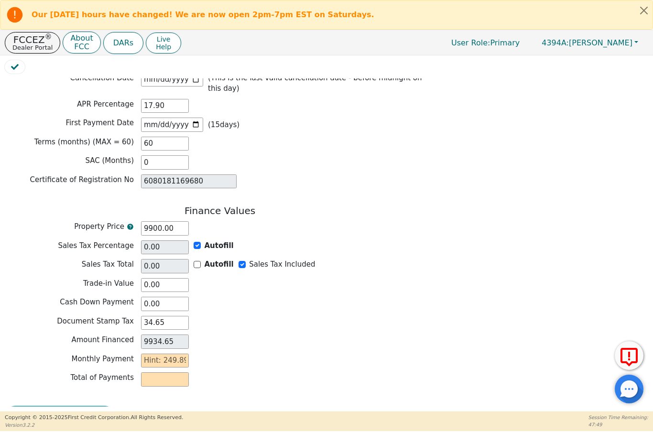
scroll to position [723, 0]
type input "3425"
click at [167, 373] on input "text" at bounding box center [165, 380] width 48 height 14
click at [72, 406] on div "Review & Begin Contract" at bounding box center [220, 417] width 430 height 22
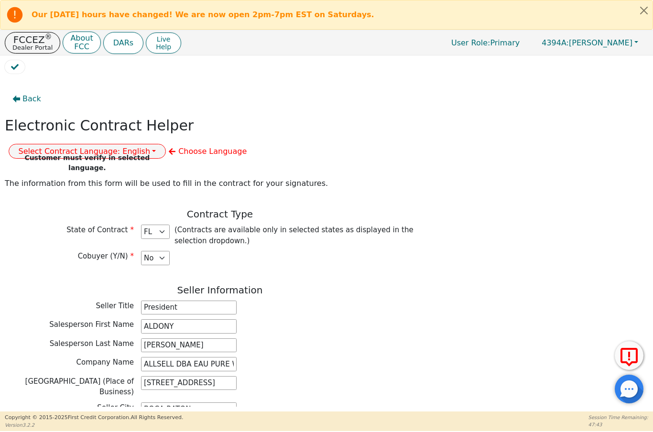
scroll to position [0, 0]
click at [166, 144] on button "Select Contract Language: English" at bounding box center [88, 151] width 158 height 15
click at [85, 165] on link "English" at bounding box center [47, 171] width 76 height 13
click at [384, 319] on div "Salesperson First Name ALDONY" at bounding box center [220, 326] width 430 height 14
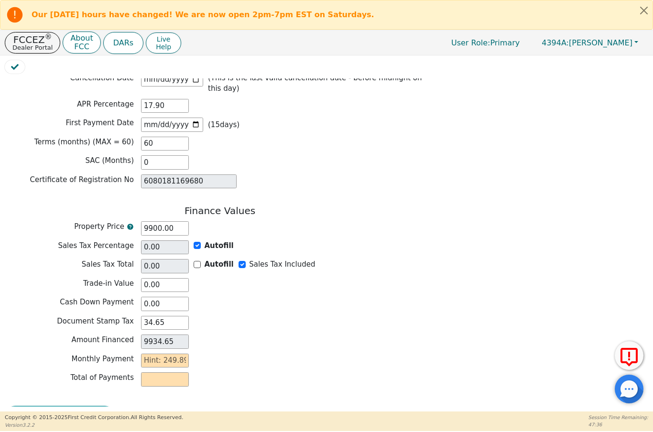
scroll to position [723, 0]
click at [162, 354] on input "text" at bounding box center [165, 361] width 48 height 14
type input "2"
type input "120.00"
type input "24"
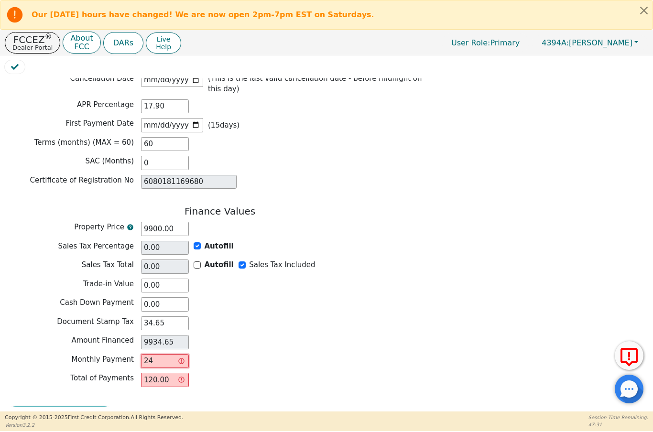
type input "1440.00"
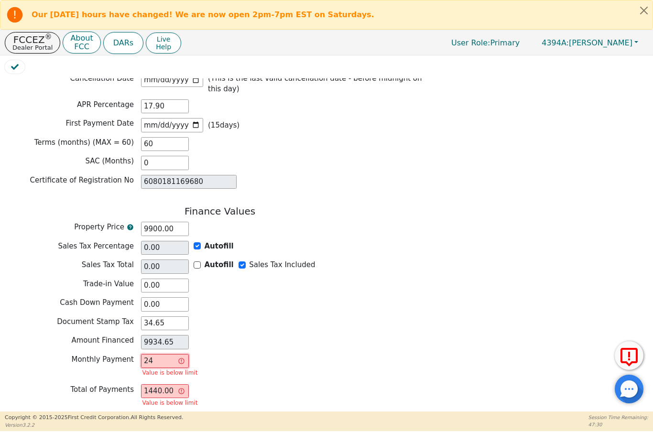
type input "249"
type input "14940.00"
type input "249.8"
type input "14988.00"
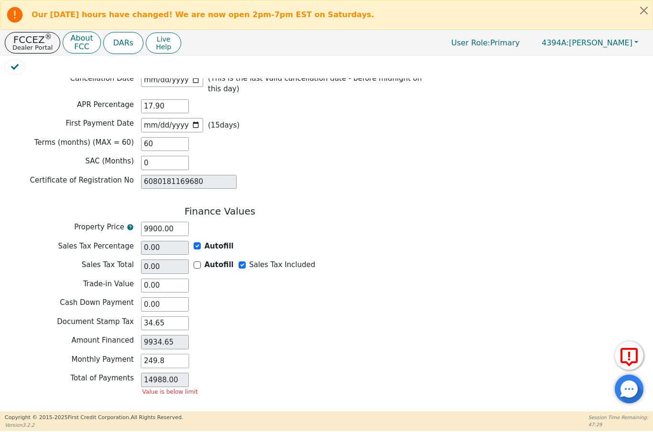
type input "249.89"
type input "14993.40"
type input "249.89"
click at [267, 354] on div "Monthly Payment 249.89" at bounding box center [220, 361] width 430 height 14
click at [75, 406] on button "Review & Begin Contract" at bounding box center [60, 417] width 110 height 22
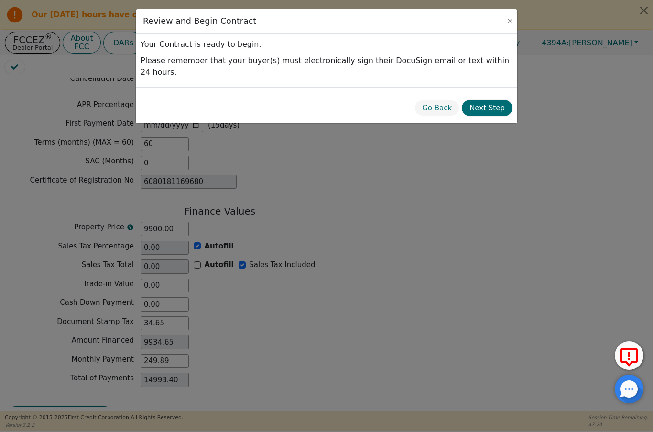
click at [495, 100] on button "Next Step" at bounding box center [487, 108] width 51 height 17
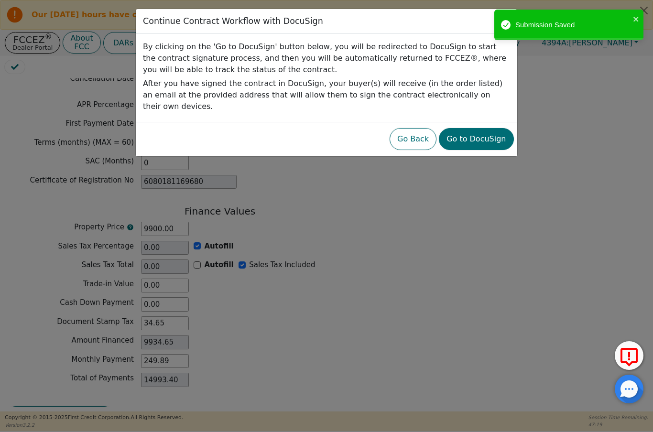
click at [487, 129] on button "Go to DocuSign" at bounding box center [476, 139] width 75 height 22
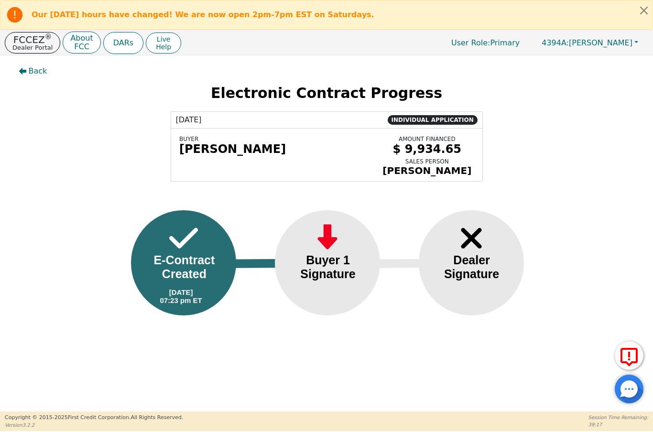
click at [31, 48] on p "Dealer Portal" at bounding box center [32, 47] width 40 height 6
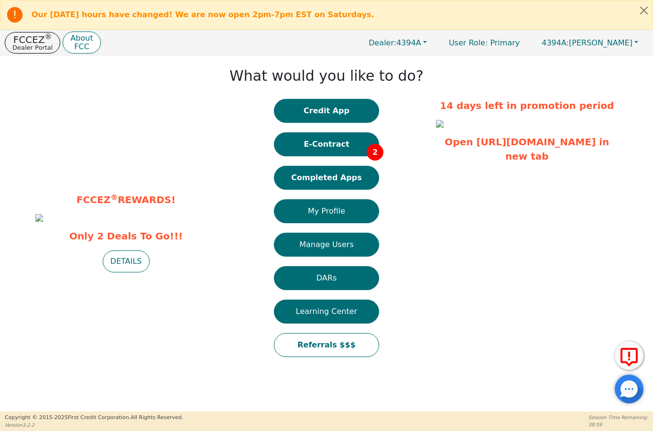
click at [329, 180] on button "Completed Apps" at bounding box center [326, 178] width 105 height 24
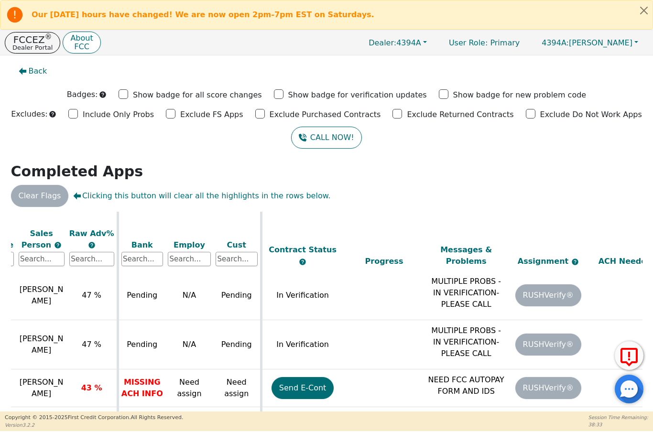
scroll to position [592, 302]
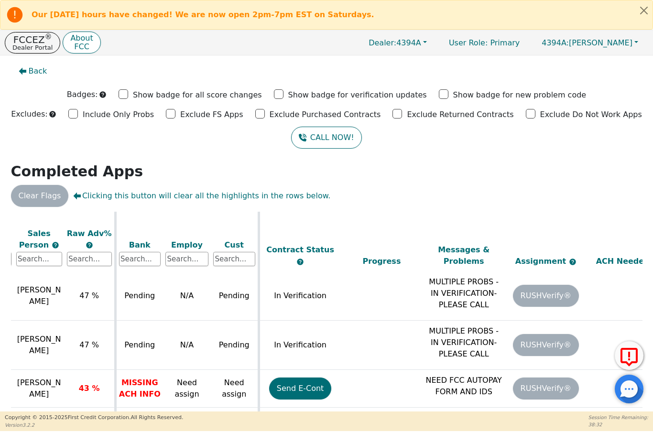
click at [469, 334] on p "MULTIPLE PROBS -IN VERIFICATION- PLEASE CALL" at bounding box center [463, 342] width 77 height 34
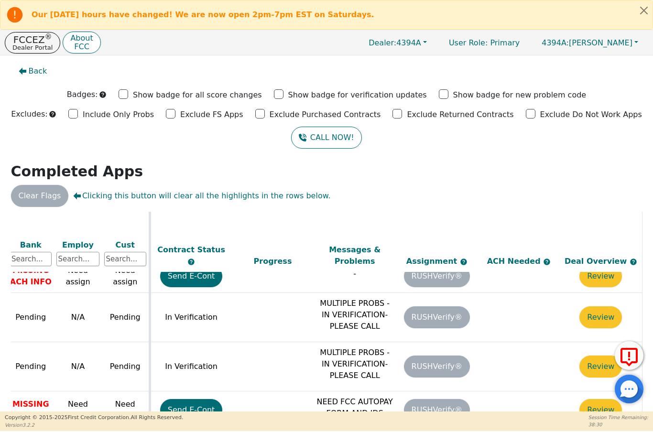
click at [597, 360] on button "Review" at bounding box center [600, 367] width 43 height 22
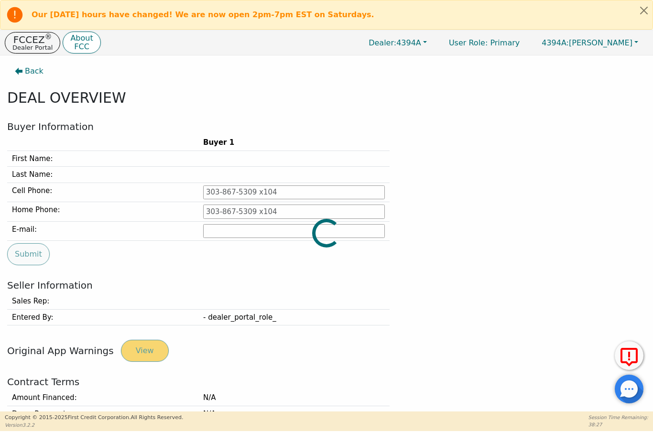
type input "[PHONE_NUMBER]"
type input "[EMAIL_ADDRESS][DOMAIN_NAME]"
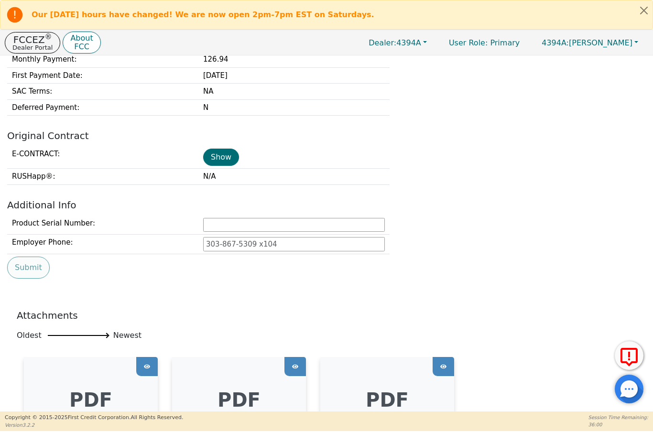
scroll to position [402, 0]
click at [32, 35] on p "FCCEZ ®" at bounding box center [32, 40] width 40 height 10
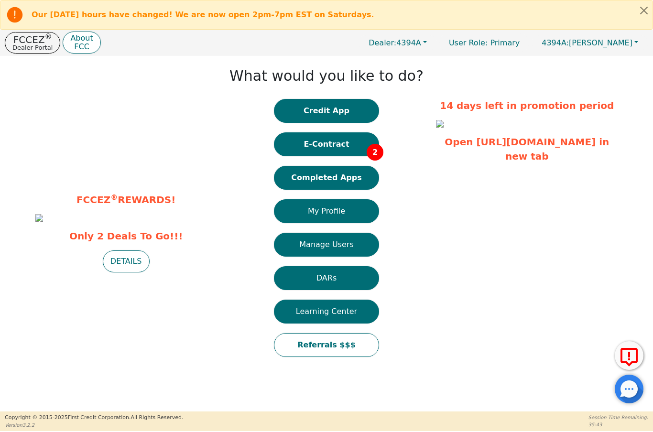
click at [336, 185] on button "Completed Apps" at bounding box center [326, 178] width 105 height 24
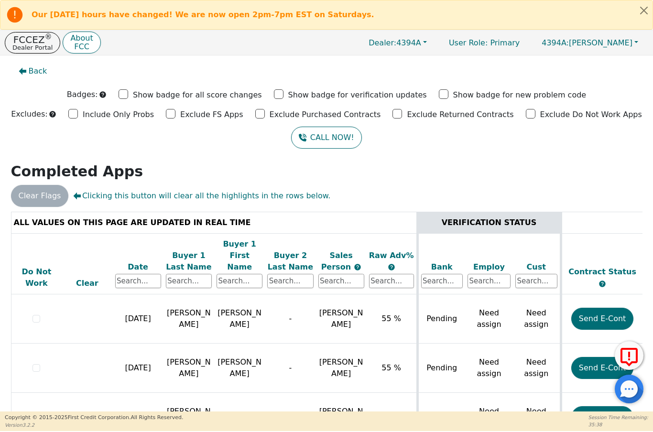
click at [21, 46] on p "Dealer Portal" at bounding box center [32, 47] width 40 height 6
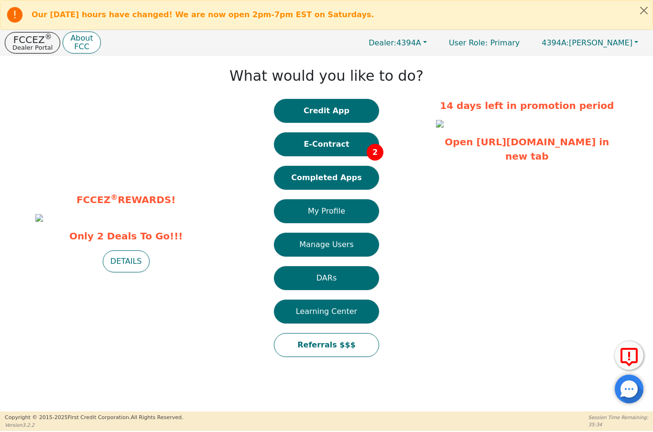
click at [319, 148] on button "E-Contract 2" at bounding box center [326, 144] width 105 height 24
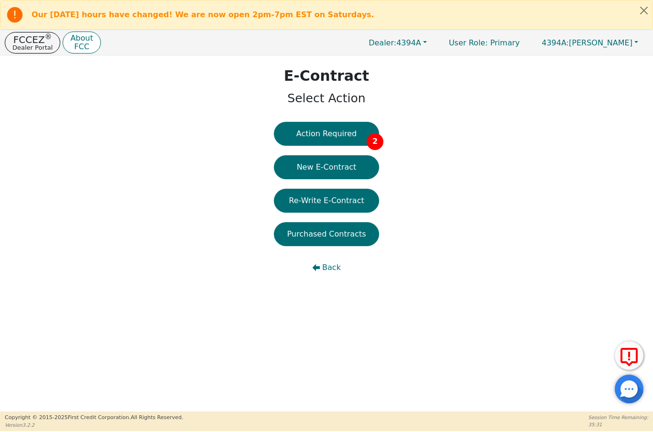
click at [338, 206] on button "Re-Write E-Contract" at bounding box center [326, 201] width 105 height 24
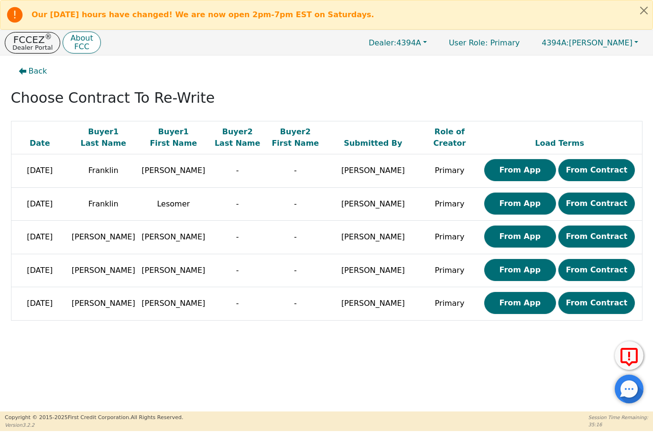
click at [594, 300] on button "From Contract" at bounding box center [596, 303] width 77 height 22
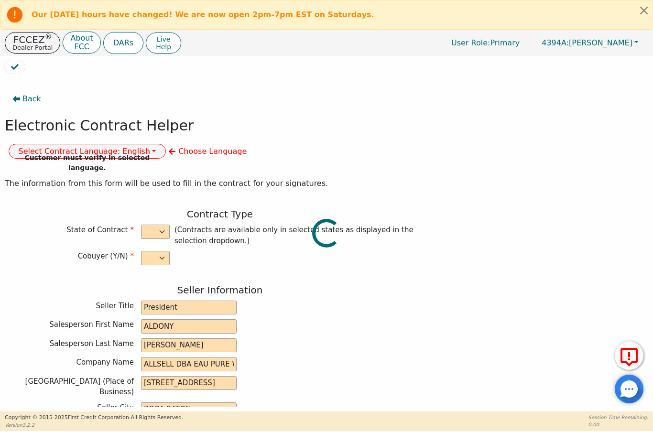
select select "n"
type input "President"
type input "ALDONY"
type input "[PERSON_NAME]"
type input "ALLSELL DBA EAU PURE WATER"
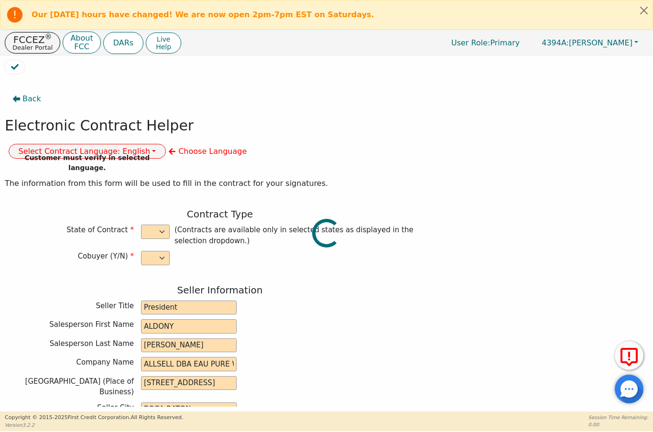
type input "[STREET_ADDRESS]"
type input "BOCA RATON"
select select "FL"
type input "33498"
type input "Water Treatment"
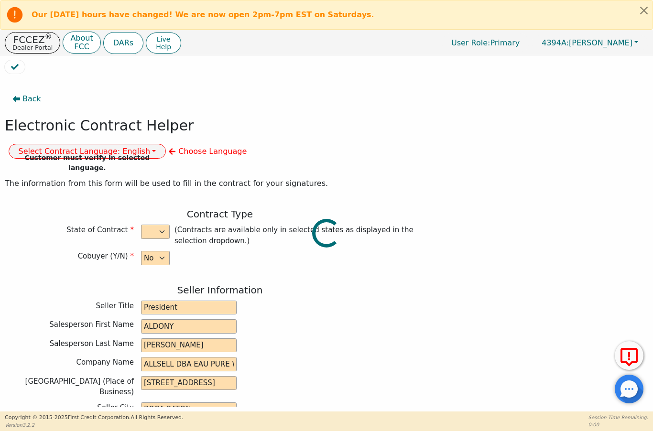
type input "Gener"
type input "2343"
type input "[PERSON_NAME]"
type input "[EMAIL_ADDRESS][DOMAIN_NAME]"
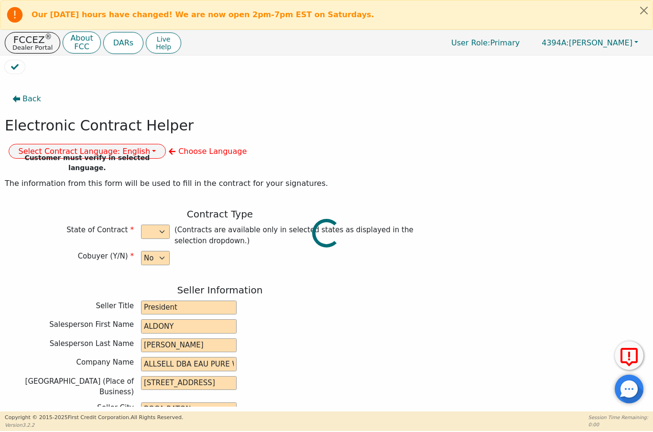
type input "[EMAIL_ADDRESS][DOMAIN_NAME]"
type input "[STREET_ADDRESS]"
type input "Miramar"
type input "Broward"
select select "FL"
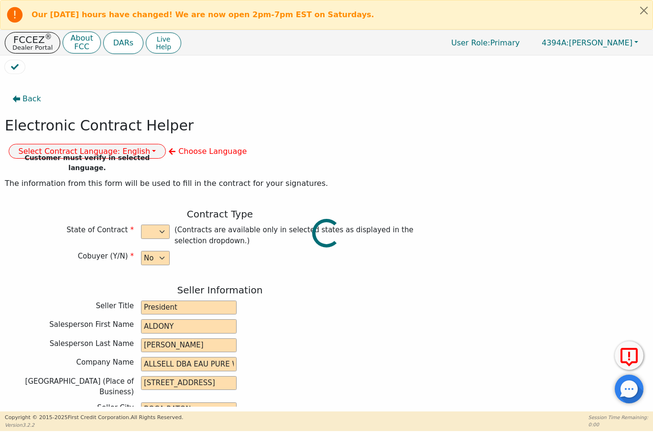
type input "33027"
type input "[DATE]"
type input "17.99"
type input "[DATE]"
type input "60"
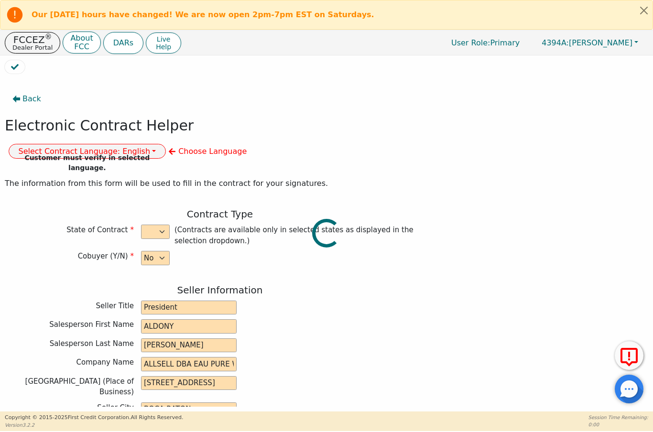
type input "0"
type input "6080181169680"
type input "4500.00"
type input "0.00"
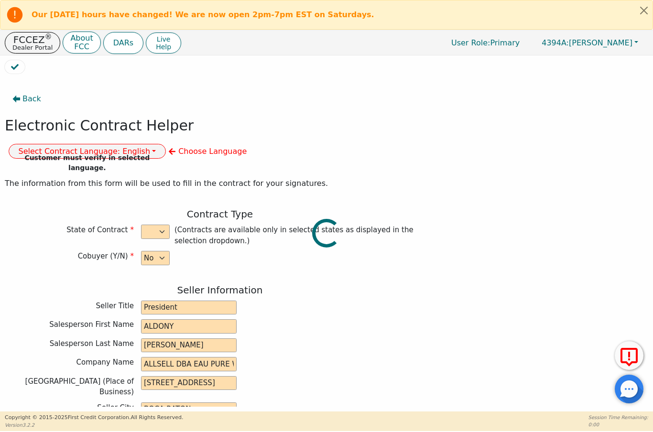
checkbox input "true"
type input "0.00"
type input "15.75"
type input "4515.75"
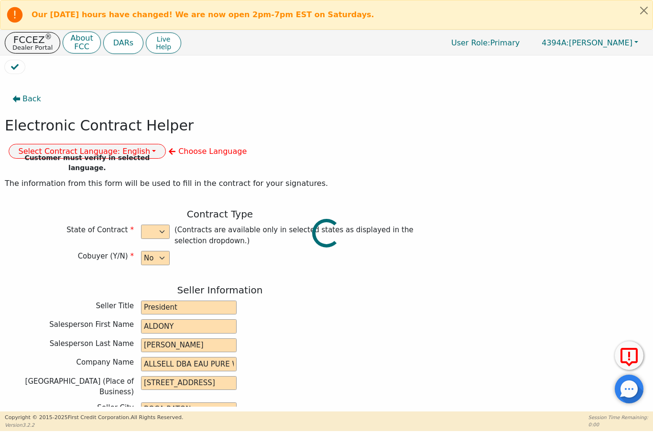
type input "6817.80"
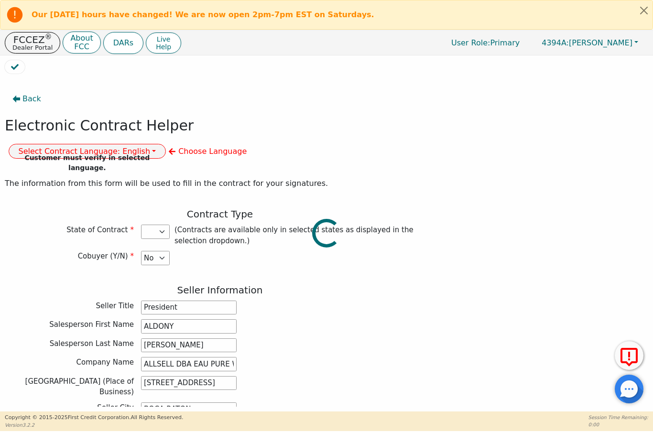
select select "FL"
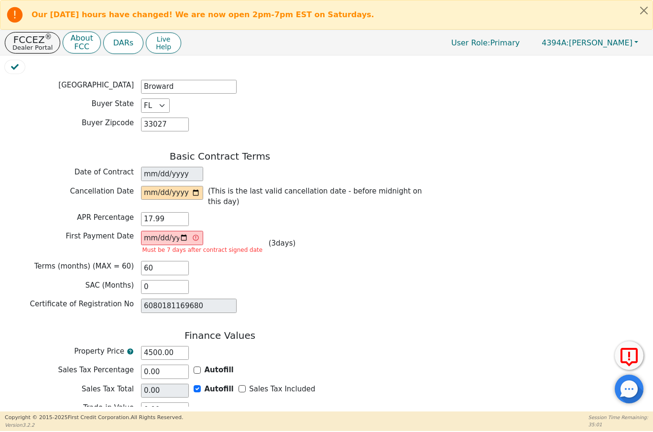
scroll to position [610, 0]
click at [166, 231] on input "[DATE]" at bounding box center [172, 238] width 62 height 14
type input "[DATE]"
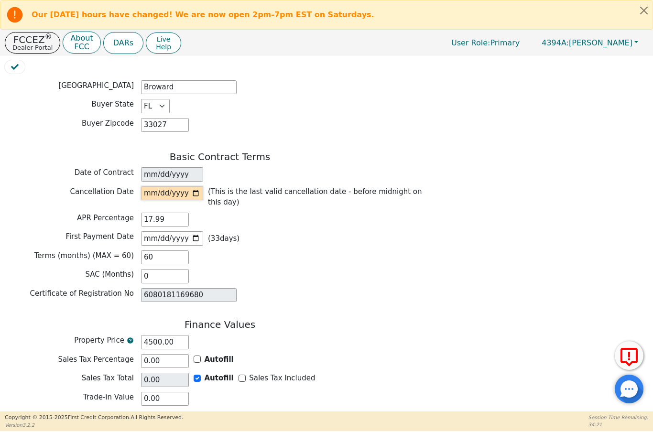
click at [182, 186] on input "date" at bounding box center [172, 193] width 62 height 14
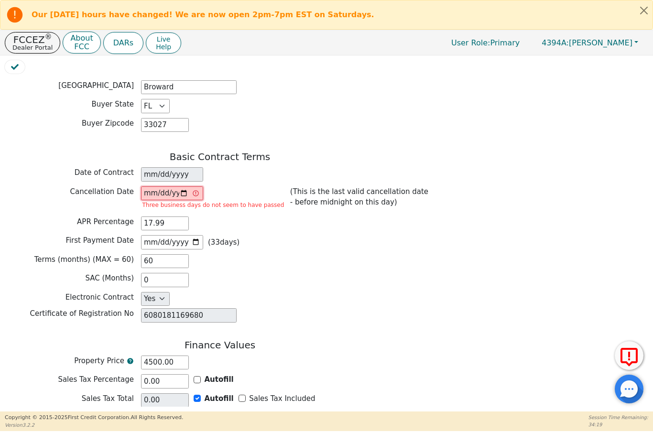
type input "[DATE]"
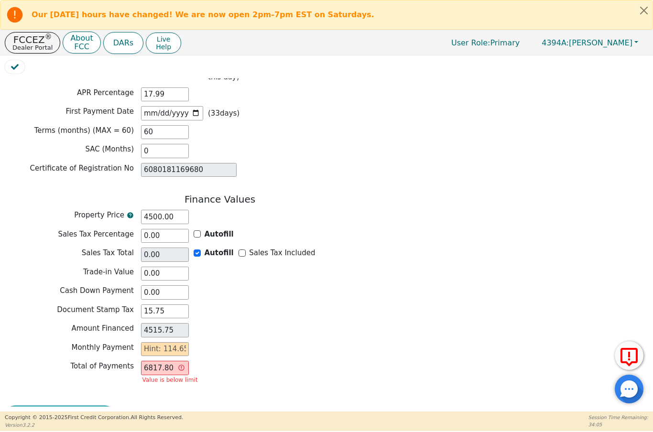
scroll to position [734, 0]
click at [148, 324] on input "4515.75" at bounding box center [165, 331] width 48 height 14
click at [152, 324] on input "4515.75" at bounding box center [165, 331] width 48 height 14
click at [167, 343] on input "text" at bounding box center [165, 350] width 48 height 14
type input "1"
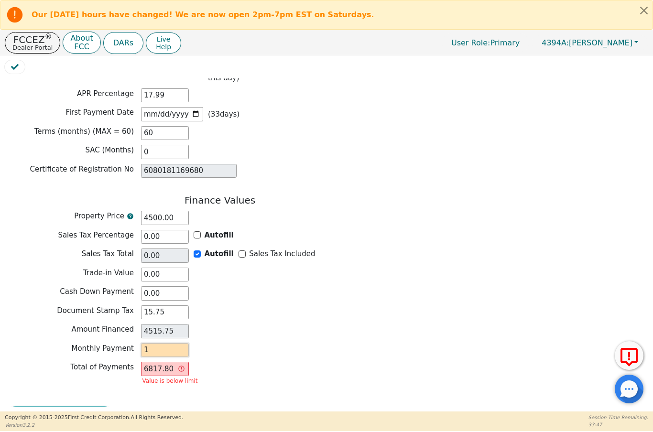
type input "60.00"
type input "11"
type input "660.00"
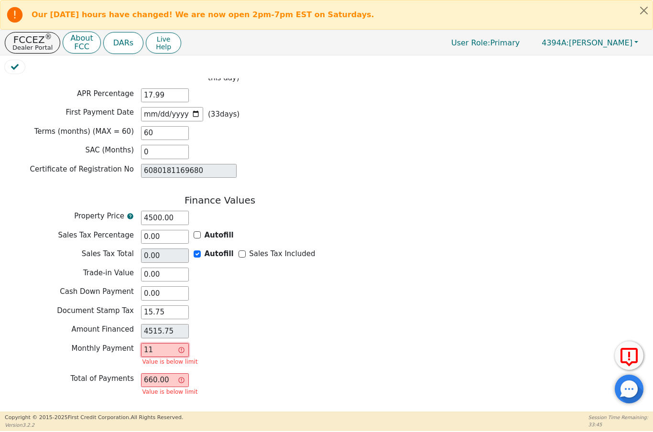
type input "1"
type input "60.00"
type input "0.00"
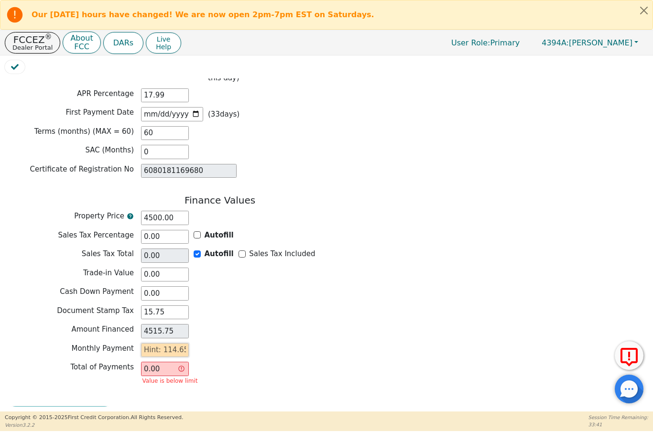
type input "1"
type input "60.00"
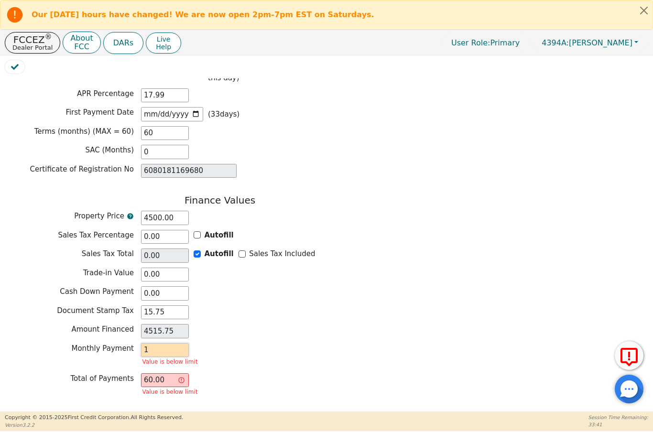
type input "11"
type input "660.00"
type input "114"
type input "6840.00"
type input "114.6"
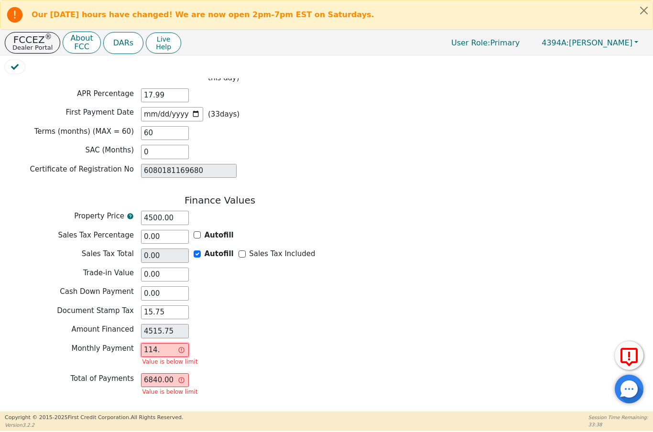
type input "6876.00"
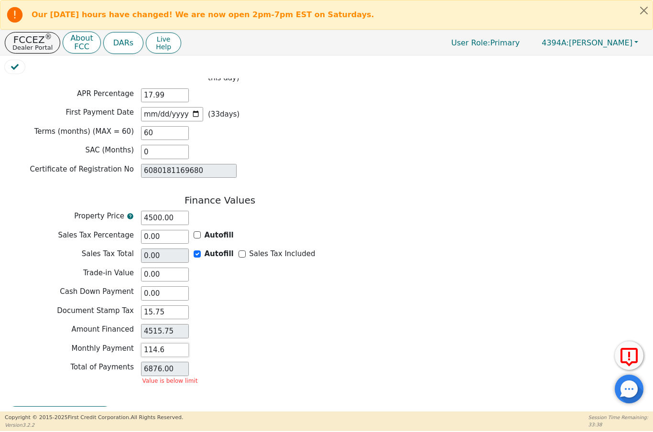
type input "114.65"
type input "6879.00"
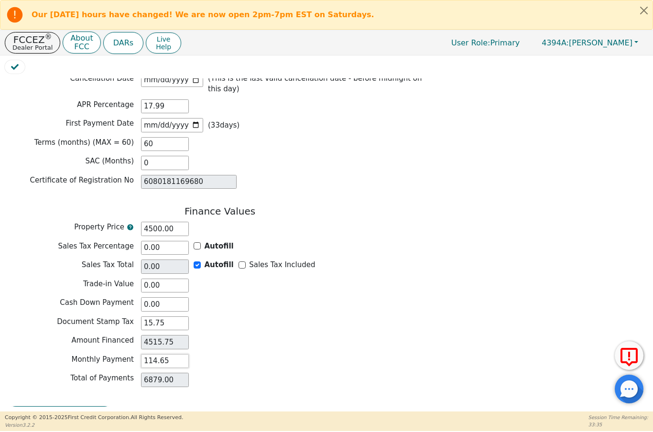
type input "114.65"
click at [262, 354] on div "Monthly Payment 114.65" at bounding box center [220, 361] width 430 height 14
click at [70, 406] on button "Review & Begin Contract" at bounding box center [60, 417] width 110 height 22
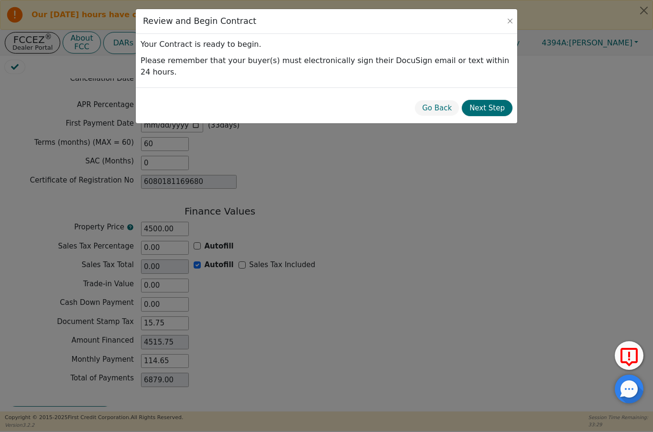
click at [513, 110] on div "Go Back Next Step" at bounding box center [326, 105] width 381 height 36
click at [492, 100] on button "Next Step" at bounding box center [487, 108] width 51 height 17
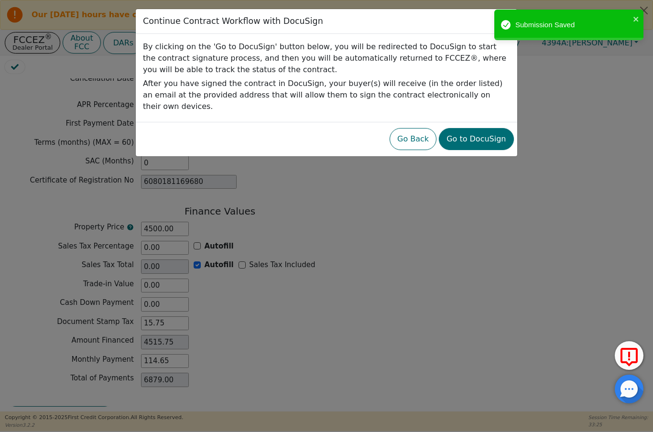
click at [491, 128] on button "Go to DocuSign" at bounding box center [476, 139] width 75 height 22
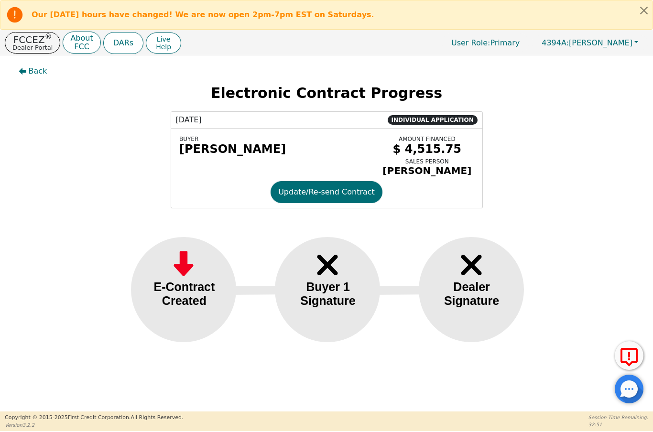
click at [24, 41] on p "FCCEZ ®" at bounding box center [32, 40] width 40 height 10
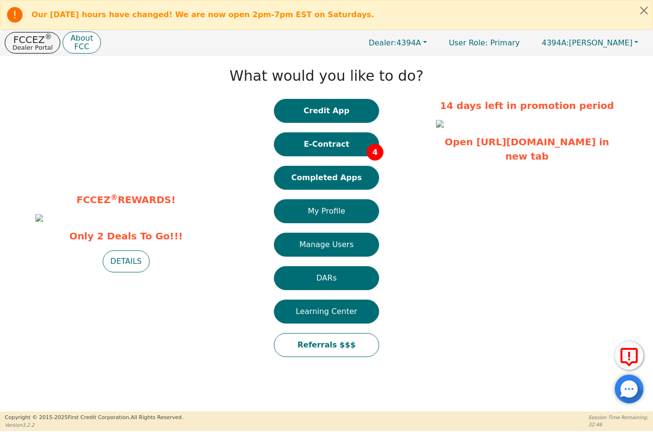
click at [345, 147] on button "E-Contract 4" at bounding box center [326, 144] width 105 height 24
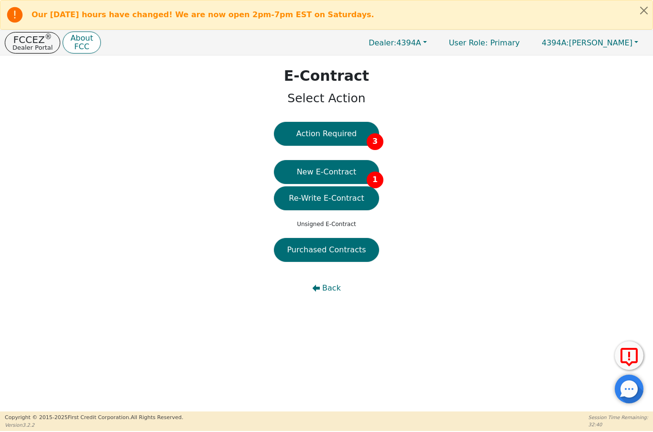
click at [336, 132] on button "Action Required 3" at bounding box center [326, 134] width 105 height 24
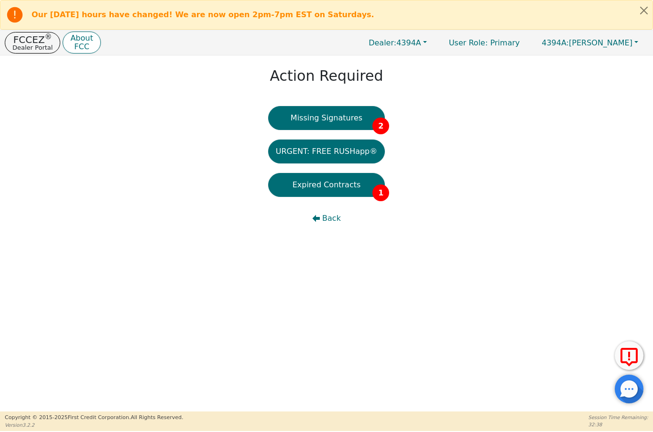
click at [347, 108] on button "Missing Signatures 2" at bounding box center [326, 118] width 117 height 24
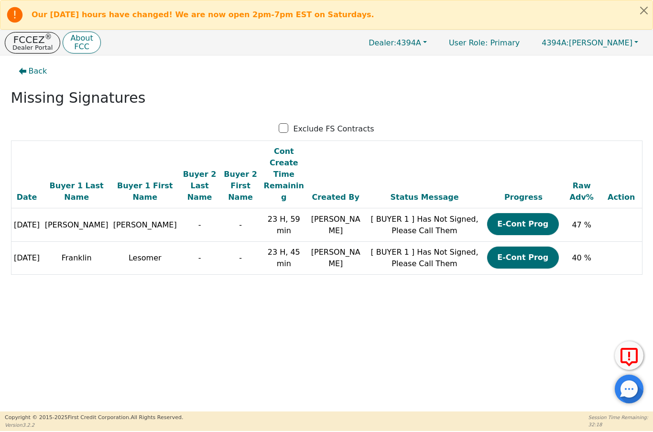
click at [32, 44] on p "Dealer Portal" at bounding box center [32, 47] width 40 height 6
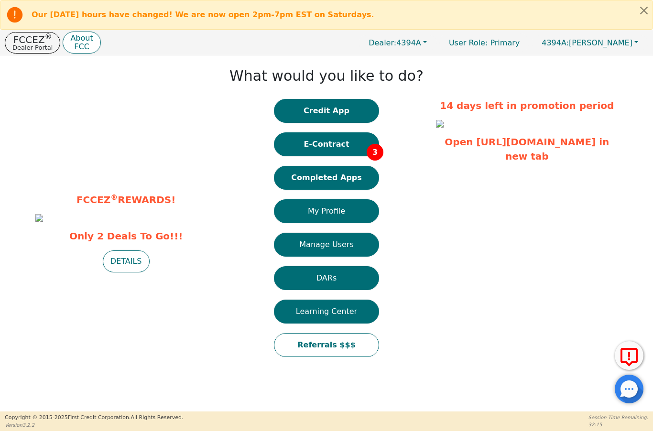
click at [348, 142] on button "E-Contract 3" at bounding box center [326, 144] width 105 height 24
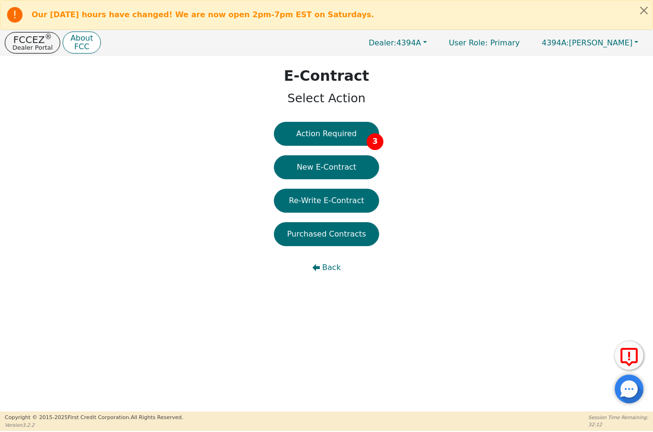
click at [351, 130] on button "Action Required 3" at bounding box center [326, 134] width 105 height 24
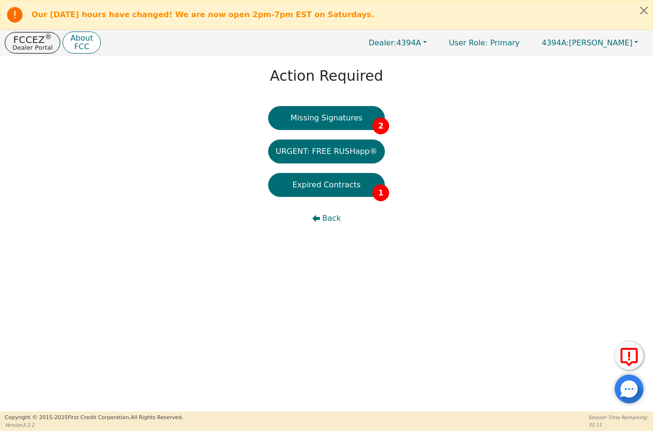
click at [354, 185] on button "Expired Contracts 1" at bounding box center [326, 185] width 117 height 24
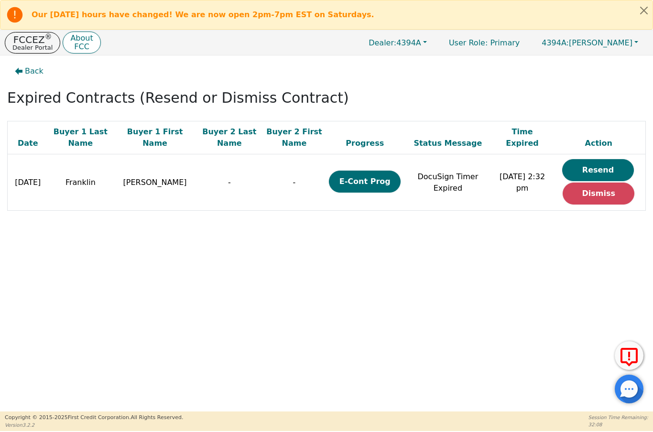
click at [600, 166] on button "Resend" at bounding box center [598, 170] width 72 height 22
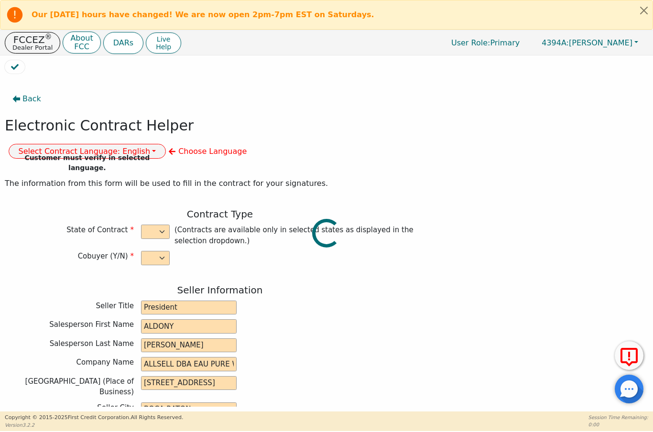
select select "n"
type input "President"
type input "ALDONY"
type input "[PERSON_NAME]"
type input "ALLSELL DBA EAU PURE WATER"
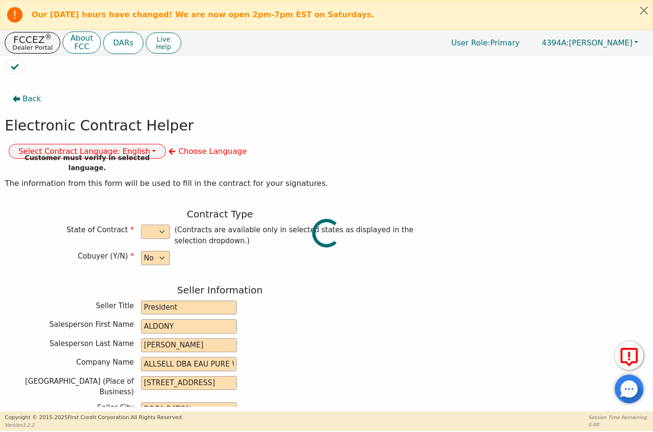
type input "[STREET_ADDRESS]"
type input "BOCA RATON"
select select "FL"
type input "33498"
type input "Water Treatment"
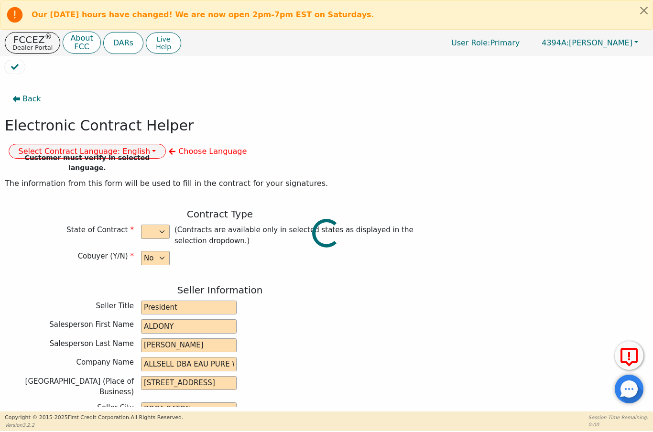
type input "Gen RO"
type input "234"
type input "[PERSON_NAME]"
type input "Franklin"
type input "earlfranklin917@gmail.com"
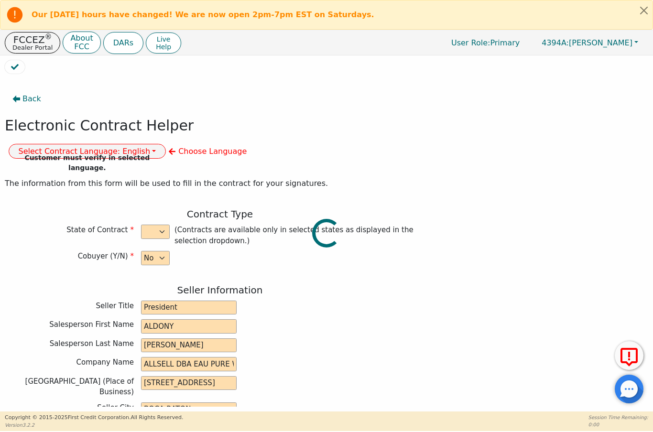
type input "earlfranklin917@gmail.com"
type input "5006 SparklingPines Cir"
type input "Fort Pierce"
type input "Saint Lucie"
select select "FL"
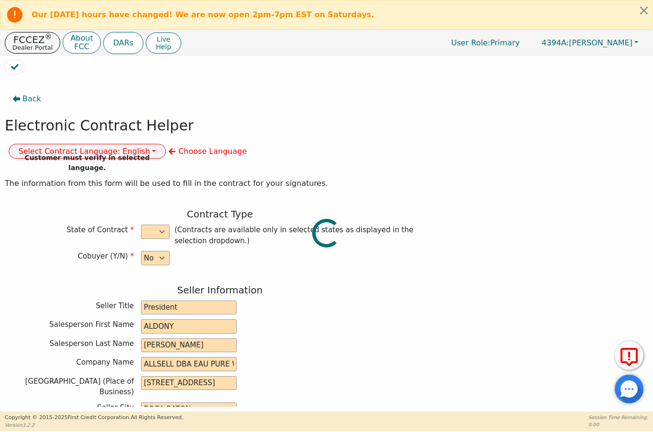
type input "34951"
type input "[DATE]"
type input "17.90"
type input "2025-10-02"
type input "60"
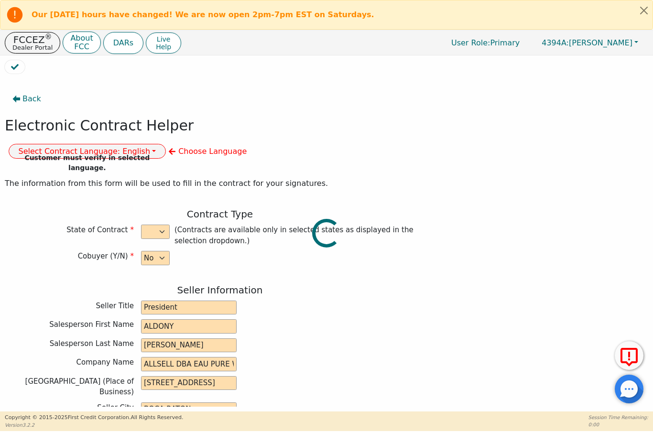
type input "0"
type input "6080181169680"
type input "2000.00"
type input "0.00"
checkbox input "true"
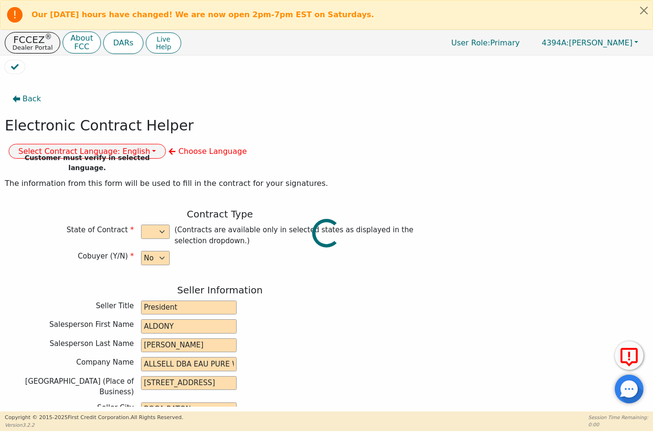
type input "0.00"
checkbox input "true"
type input "0.00"
type input "7.00"
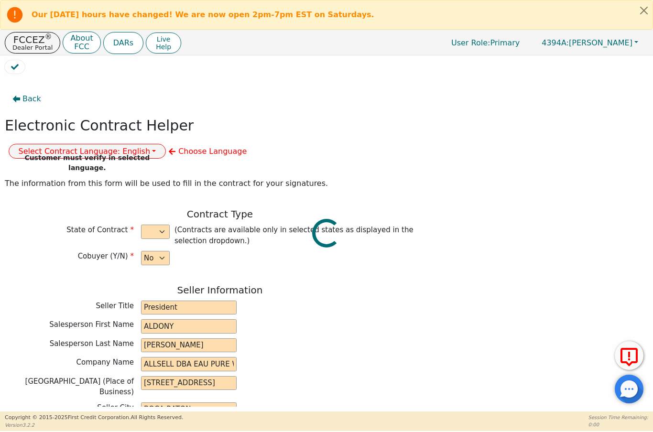
type input "2007.00"
type input "3030.60"
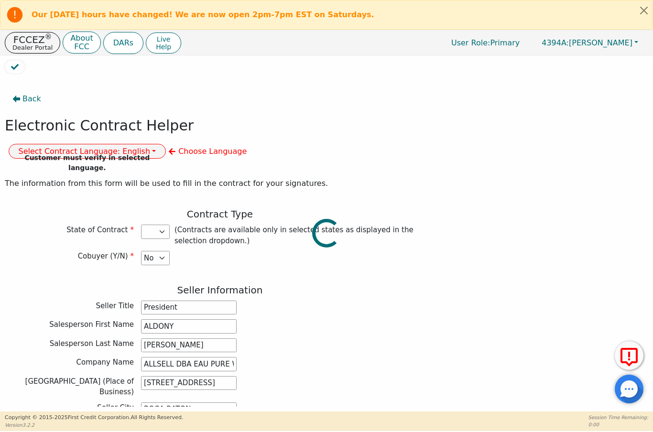
select select "FL"
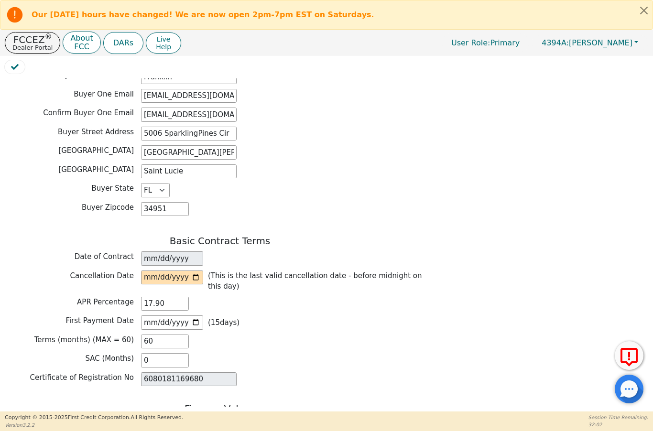
scroll to position [526, 0]
click at [191, 270] on input "date" at bounding box center [172, 277] width 62 height 14
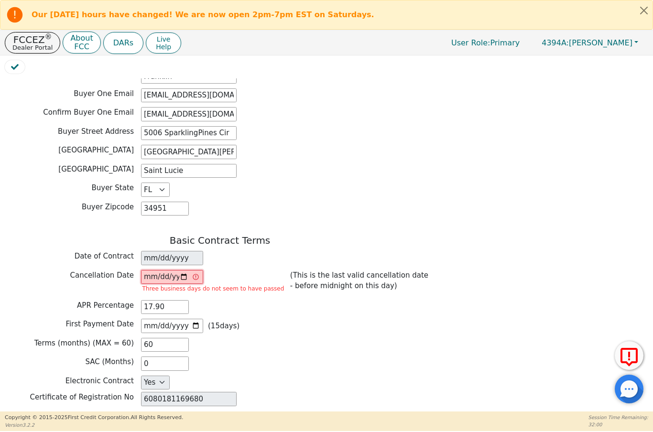
type input "[DATE]"
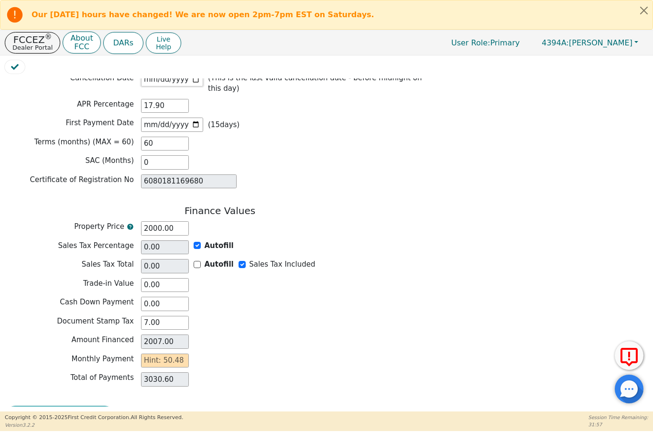
scroll to position [723, 0]
click at [162, 354] on input "text" at bounding box center [165, 361] width 48 height 14
type input "5"
type input "300.00"
type input "50"
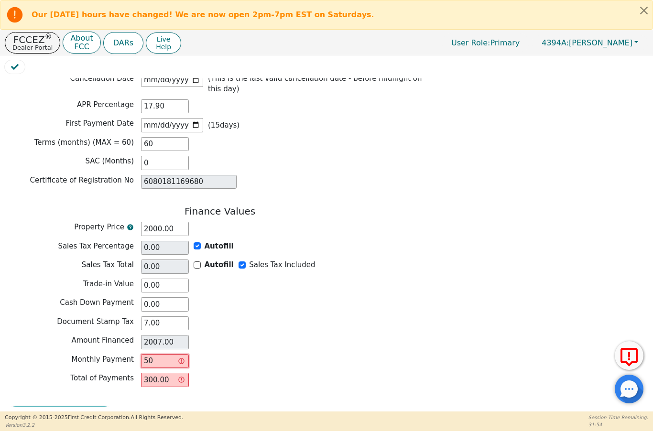
type input "3000.00"
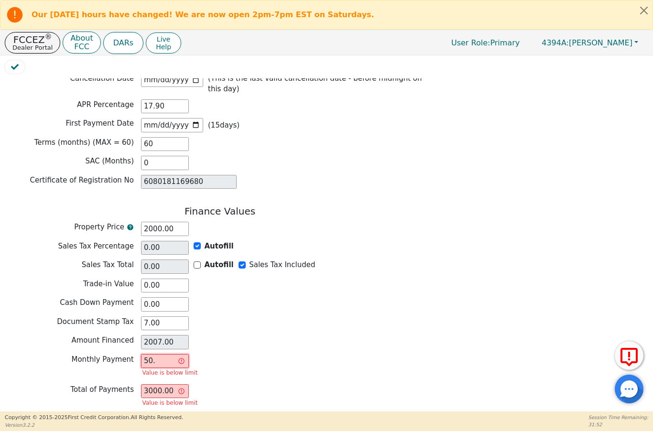
type input "50.4"
type input "3024.00"
type input "50.48"
type input "3028.80"
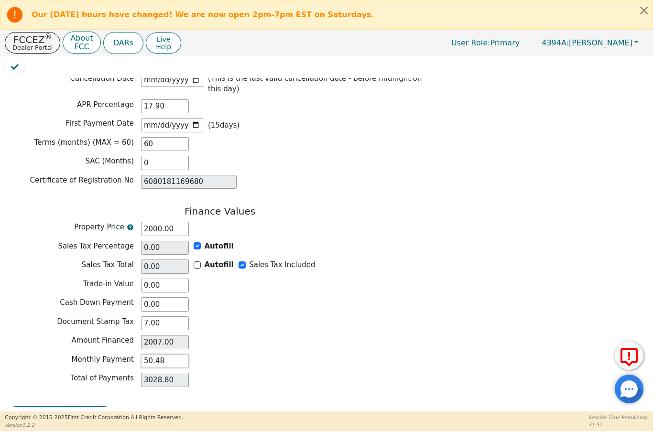
type input "50.48"
click at [333, 335] on div "Amount Financed 2007.00" at bounding box center [220, 342] width 430 height 14
click at [59, 406] on button "Review & Begin Contract" at bounding box center [60, 417] width 110 height 22
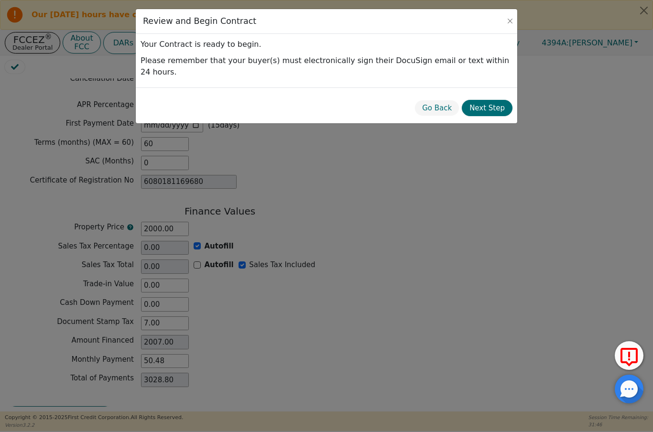
click at [497, 100] on button "Next Step" at bounding box center [487, 108] width 51 height 17
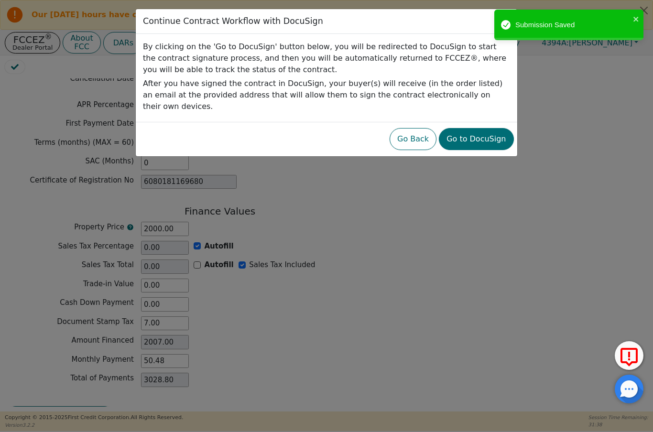
click at [485, 129] on button "Go to DocuSign" at bounding box center [476, 139] width 75 height 22
